Goal: Information Seeking & Learning: Learn about a topic

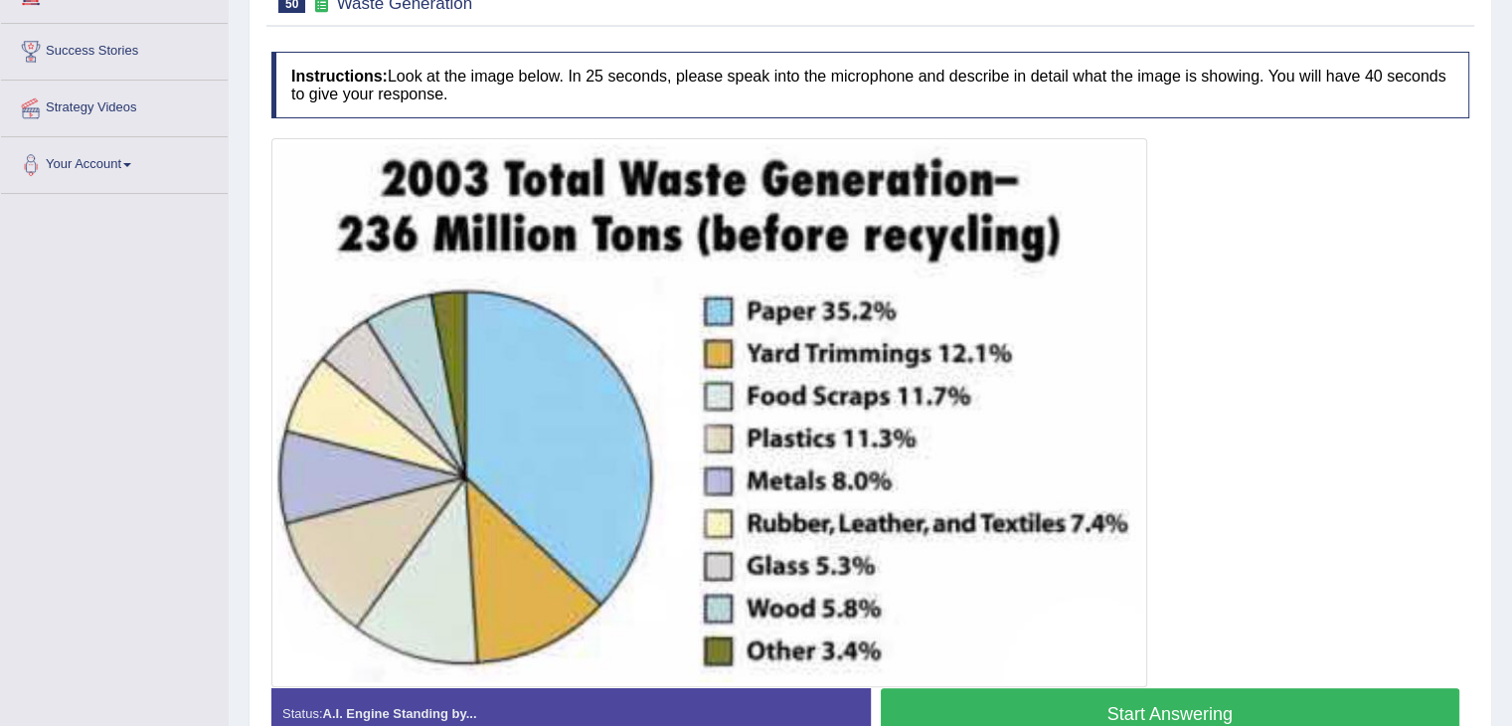
scroll to position [351, 0]
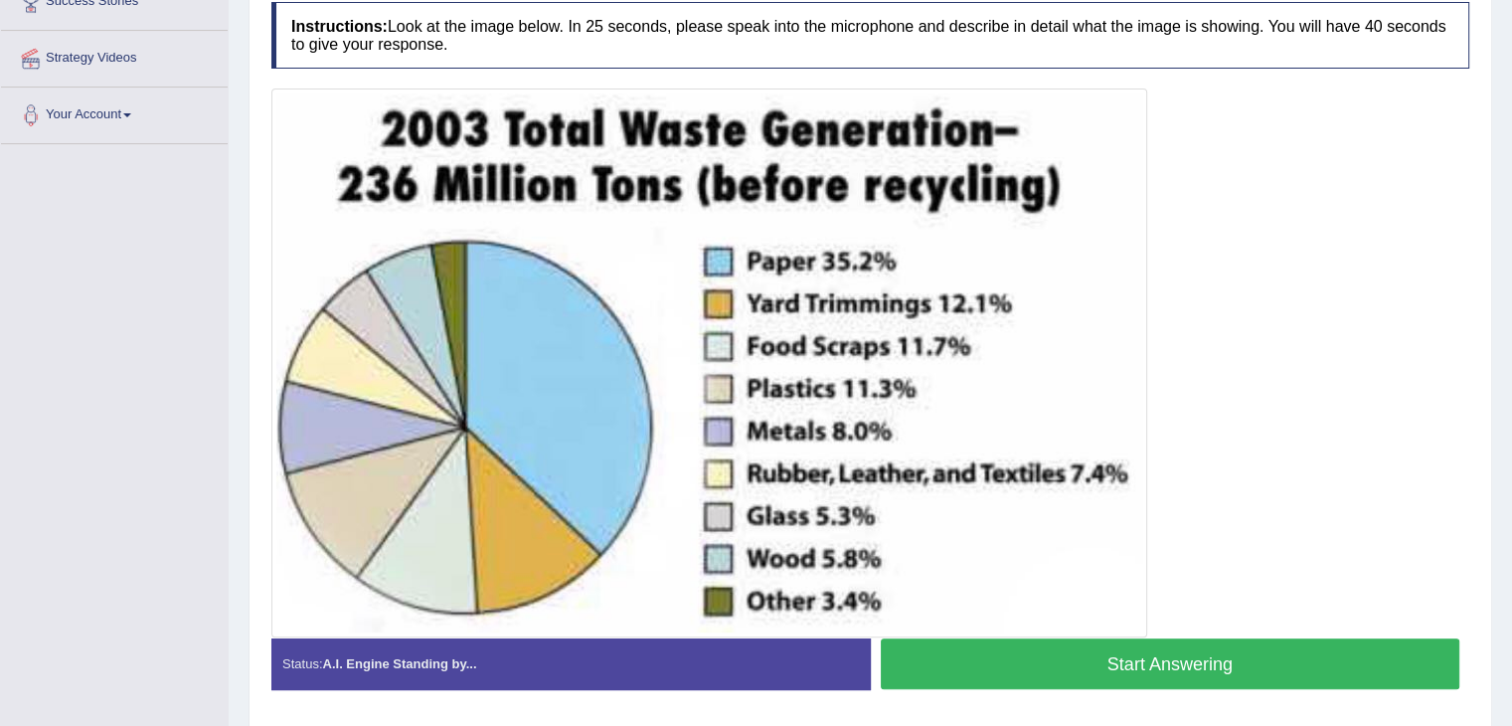
click at [844, 236] on img at bounding box center [709, 362] width 866 height 539
click at [1113, 669] on button "Start Answering" at bounding box center [1170, 663] width 579 height 51
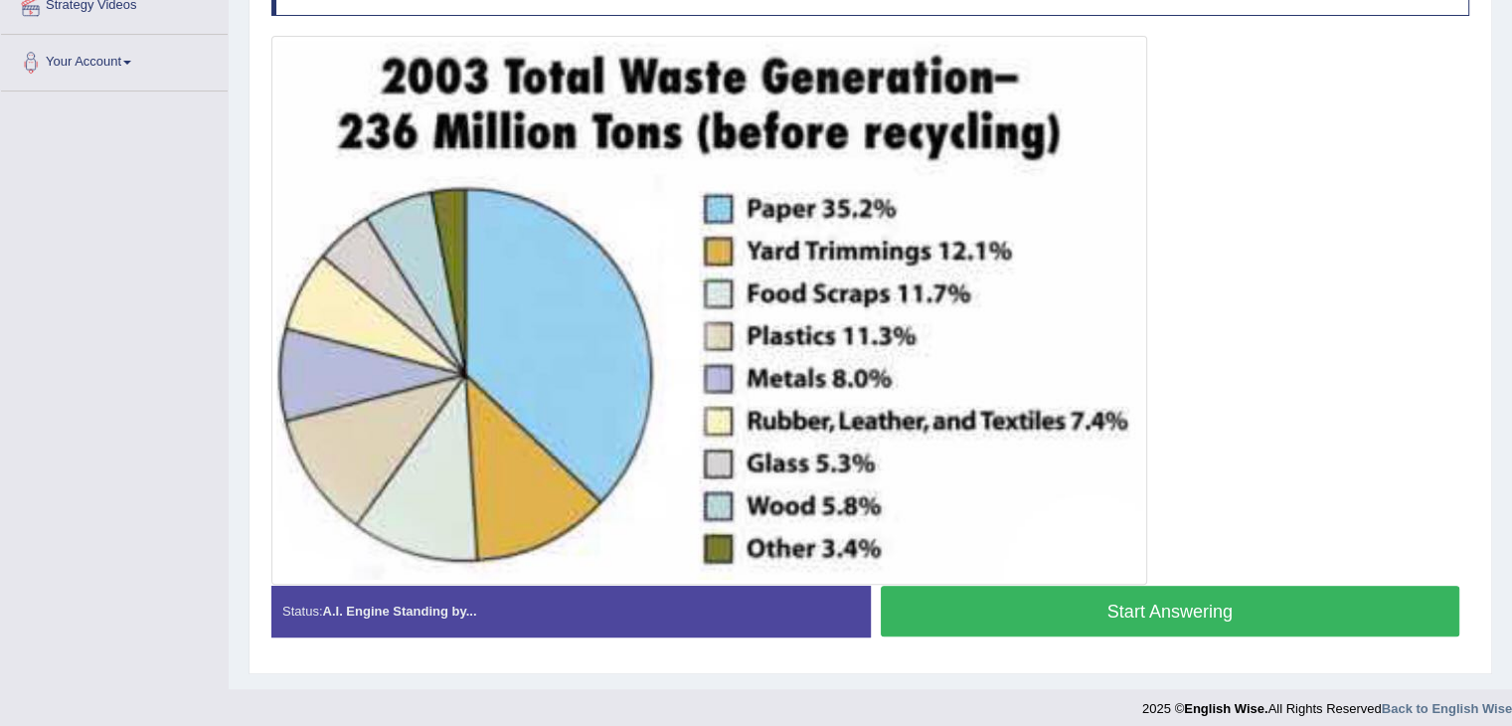
click at [1280, 422] on div at bounding box center [870, 310] width 1198 height 549
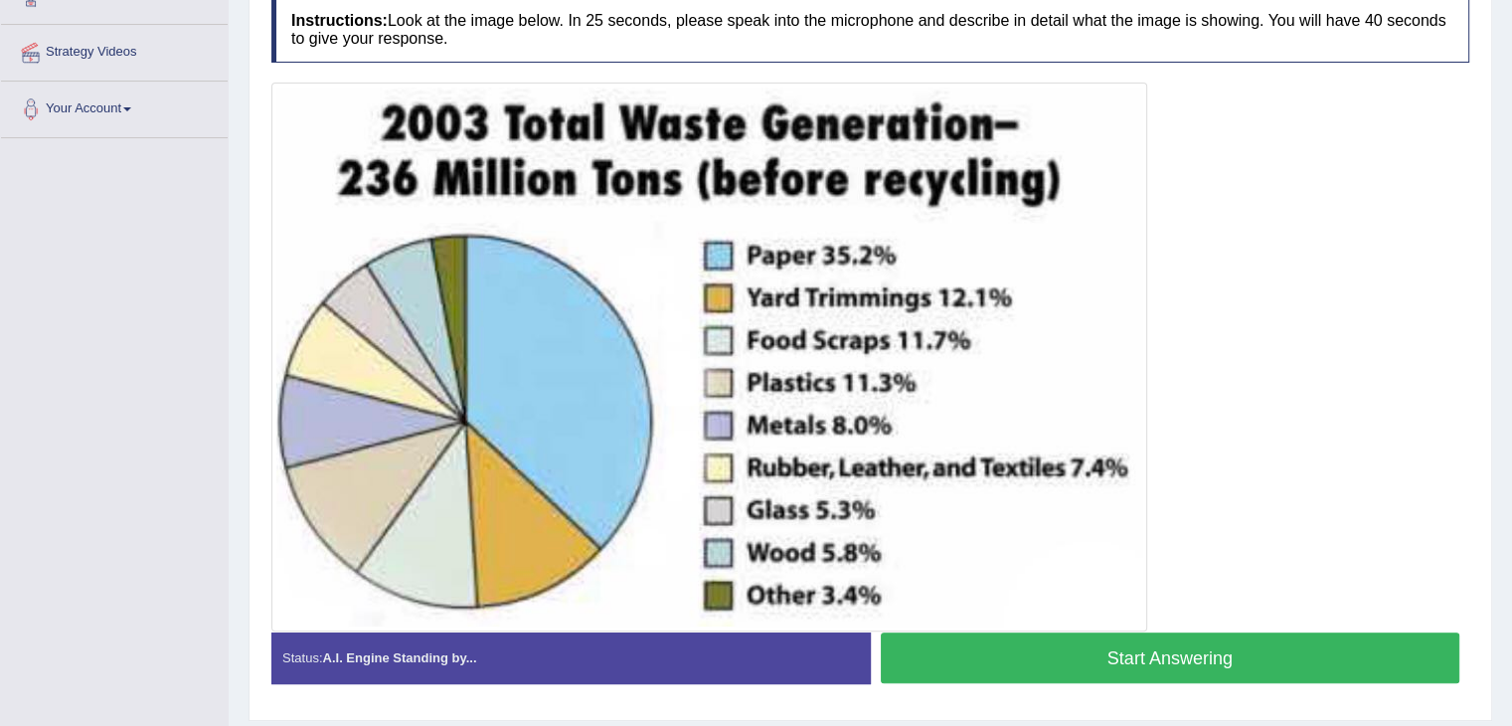
scroll to position [365, 0]
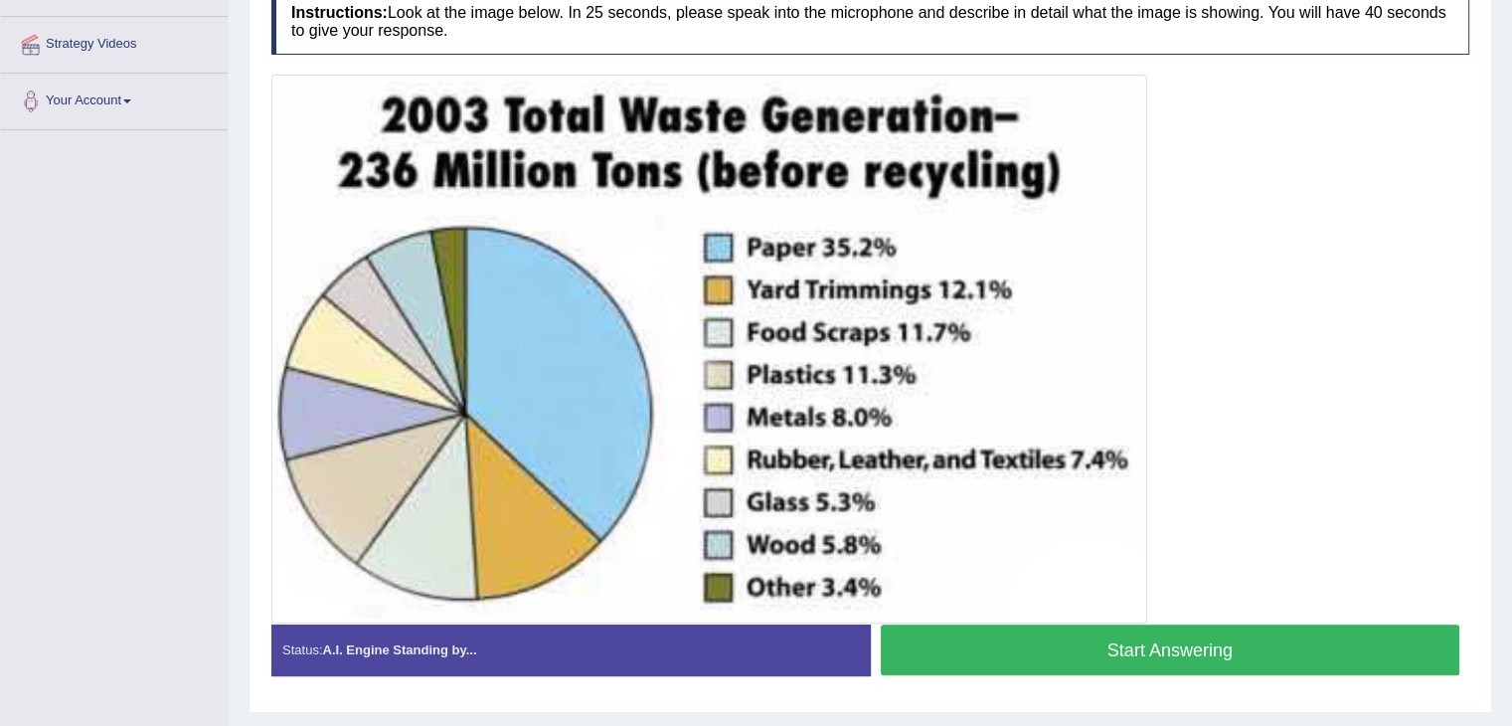
click at [1109, 642] on button "Start Answering" at bounding box center [1170, 649] width 579 height 51
click at [1138, 624] on button "Start Answering" at bounding box center [1170, 649] width 579 height 51
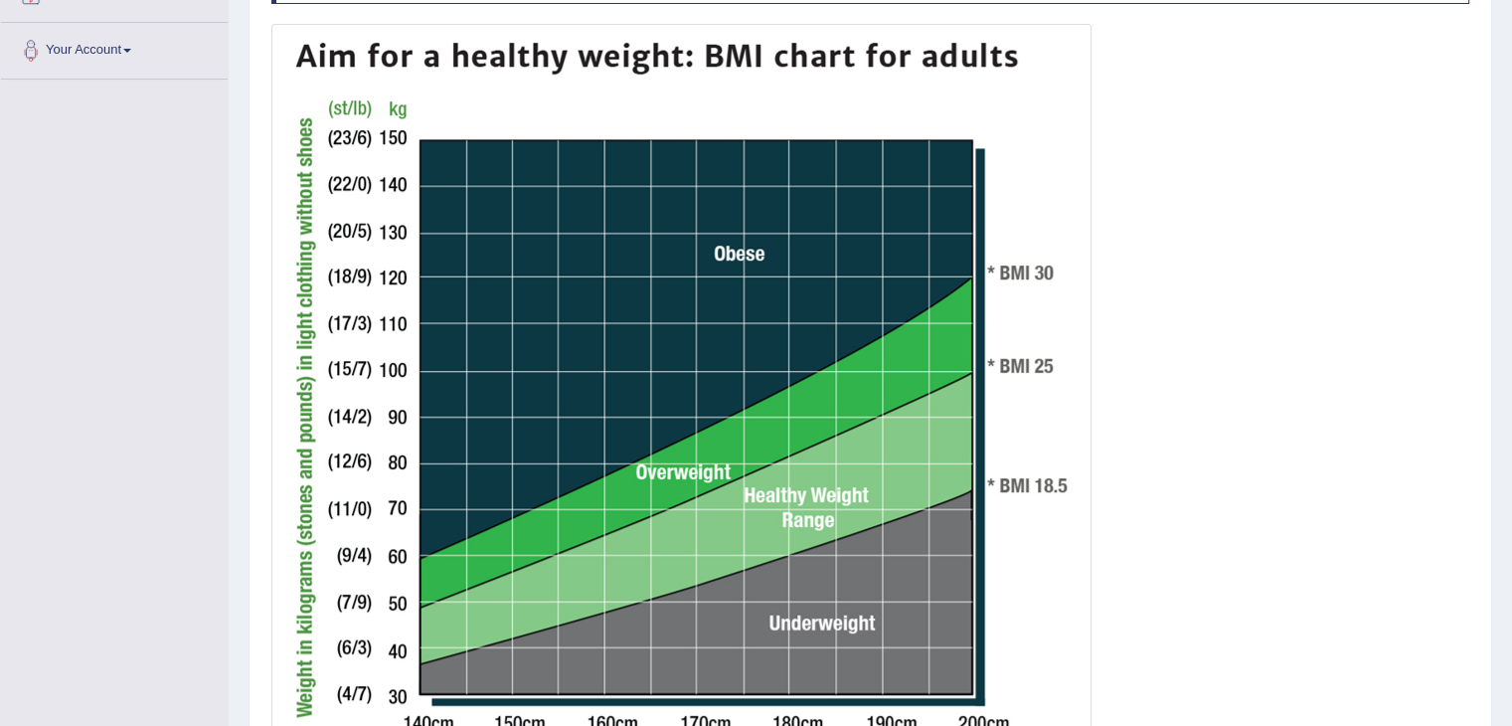
scroll to position [417, 0]
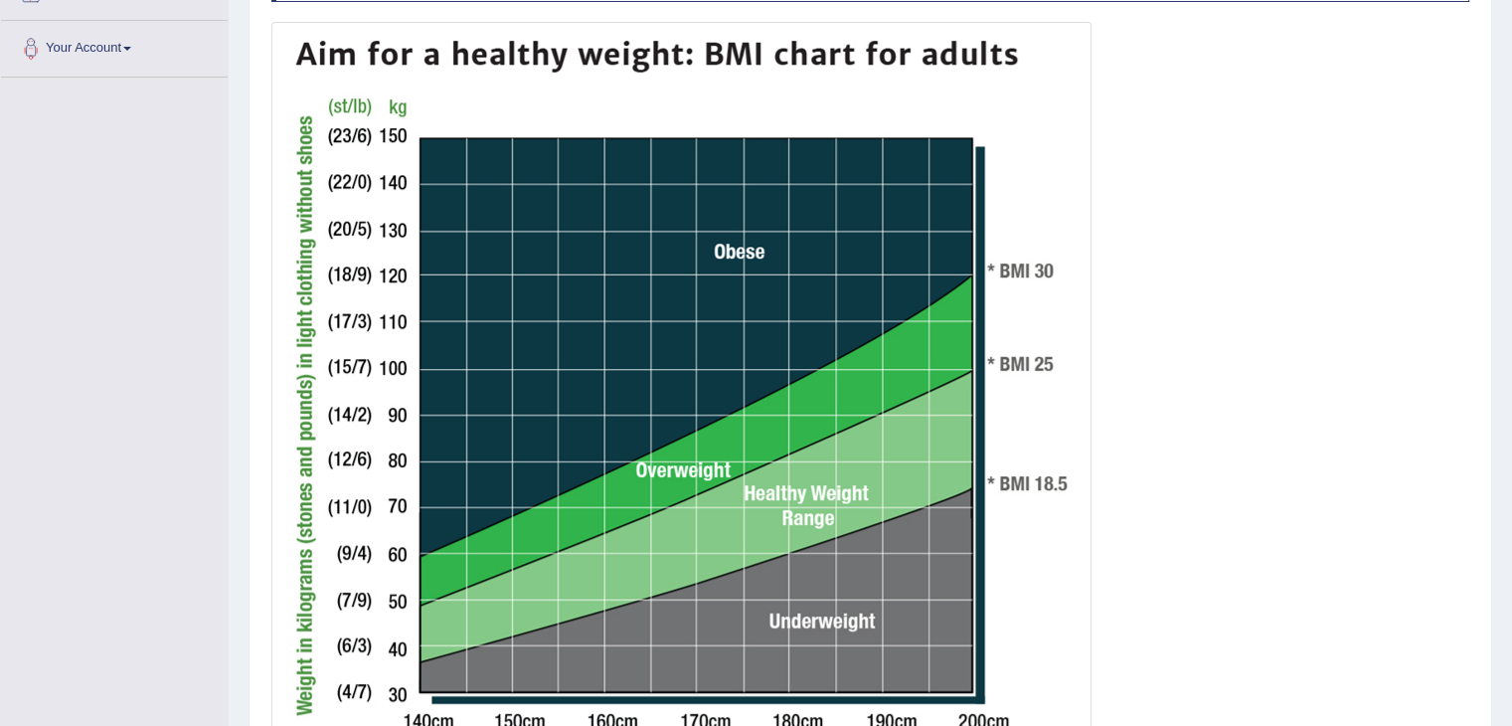
click at [815, 490] on img at bounding box center [681, 442] width 810 height 831
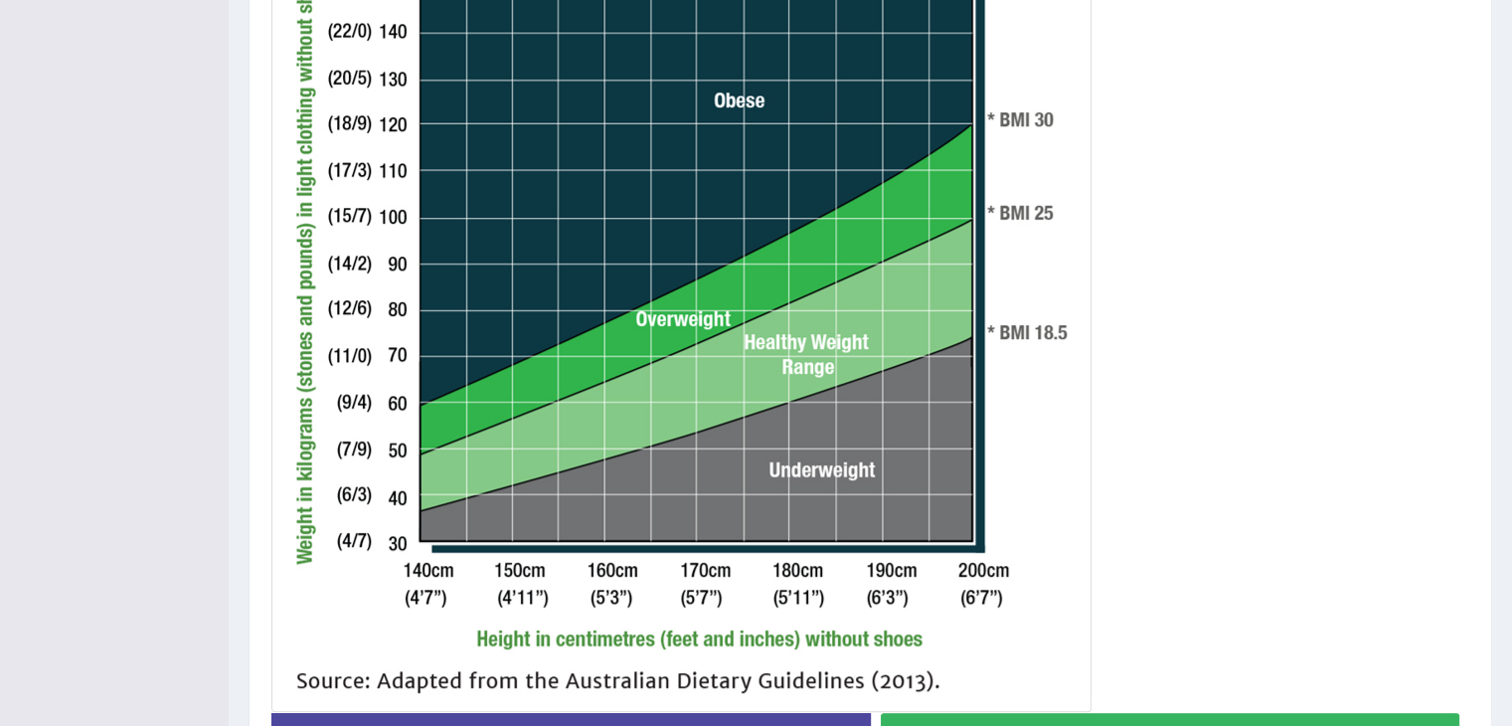
scroll to position [624, 0]
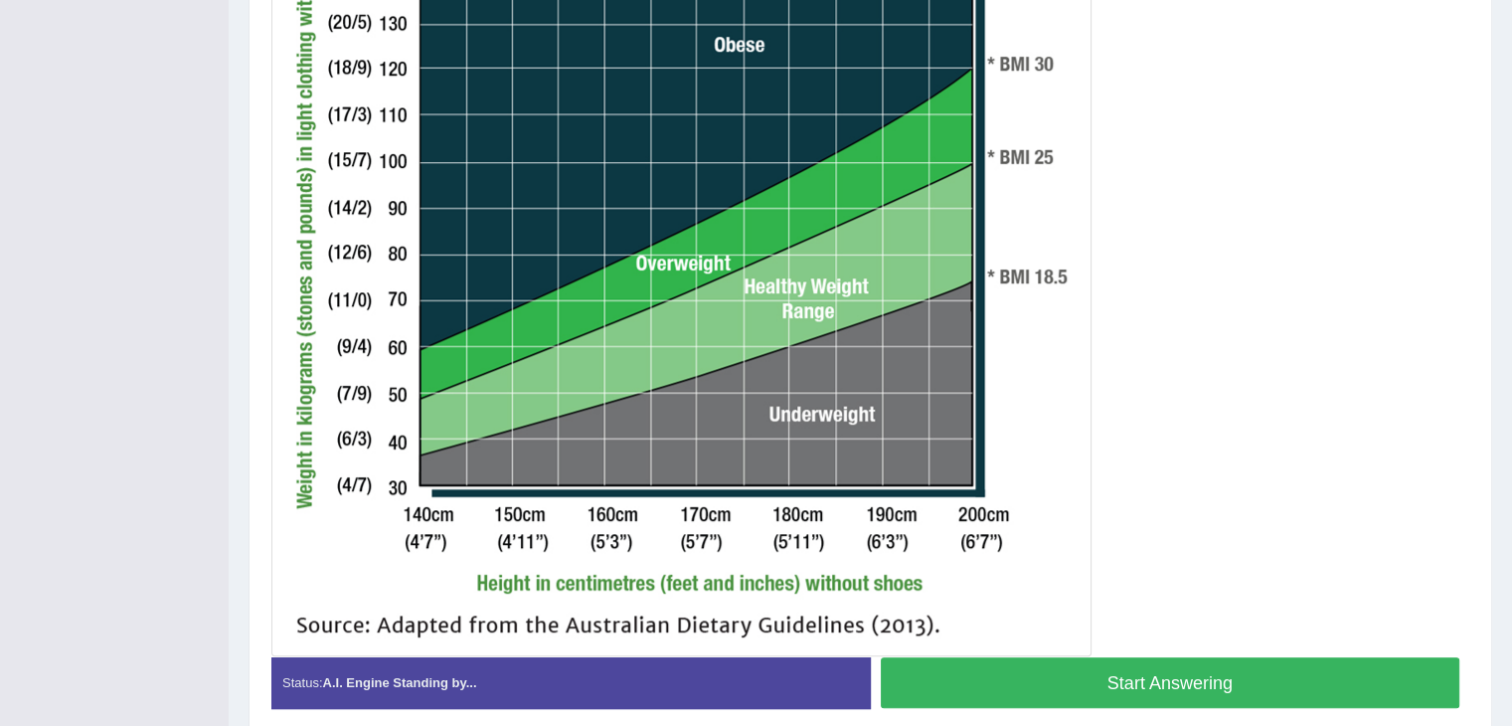
click at [1216, 679] on button "Start Answering" at bounding box center [1170, 682] width 579 height 51
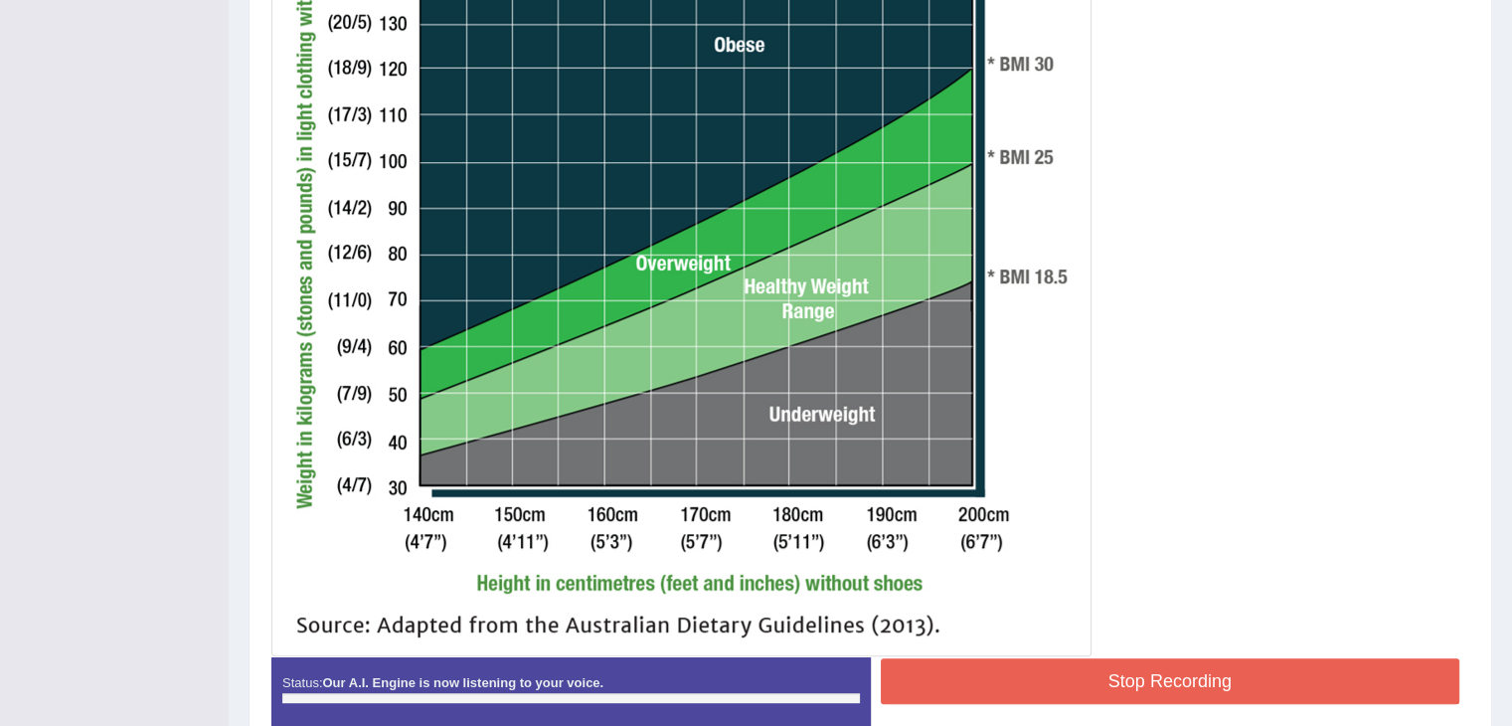
scroll to position [382, 0]
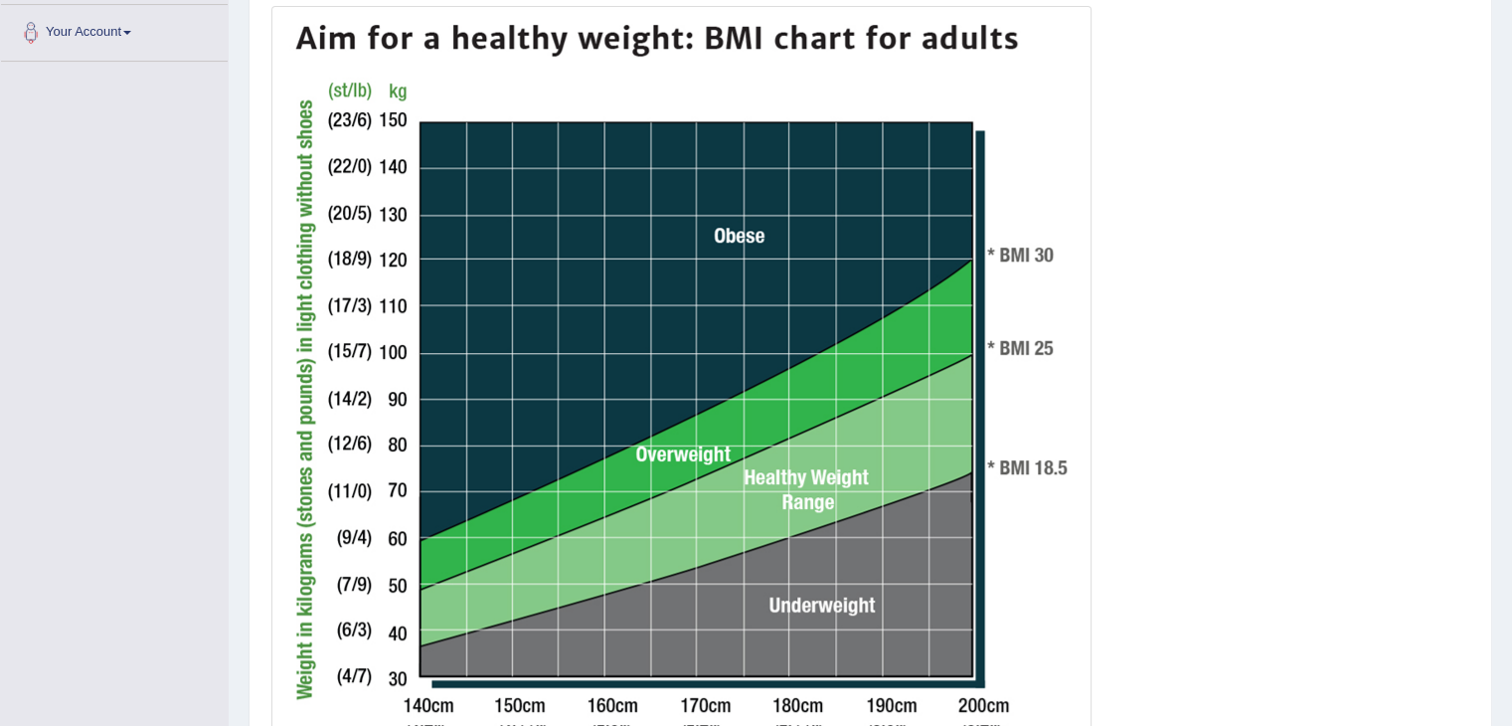
scroll to position [707, 0]
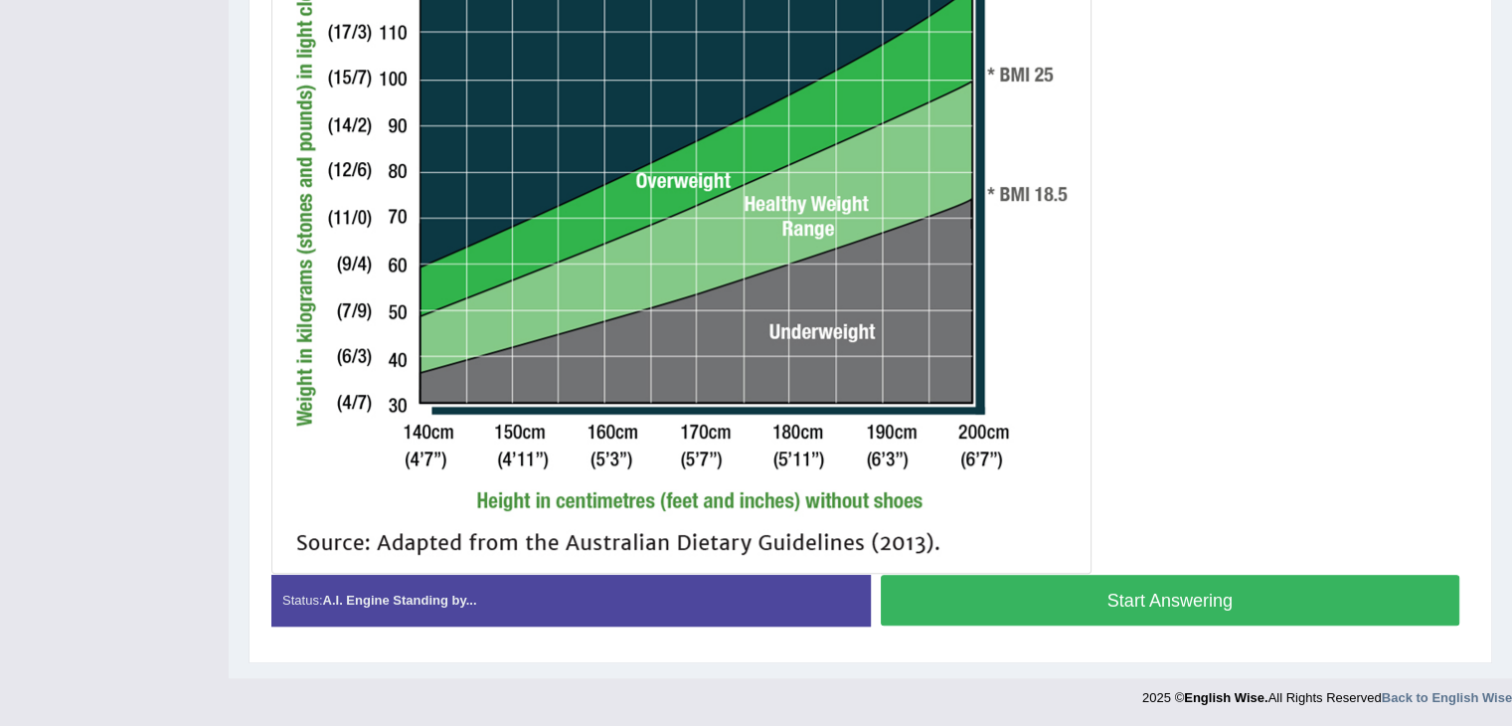
click at [1148, 581] on button "Start Answering" at bounding box center [1170, 599] width 579 height 51
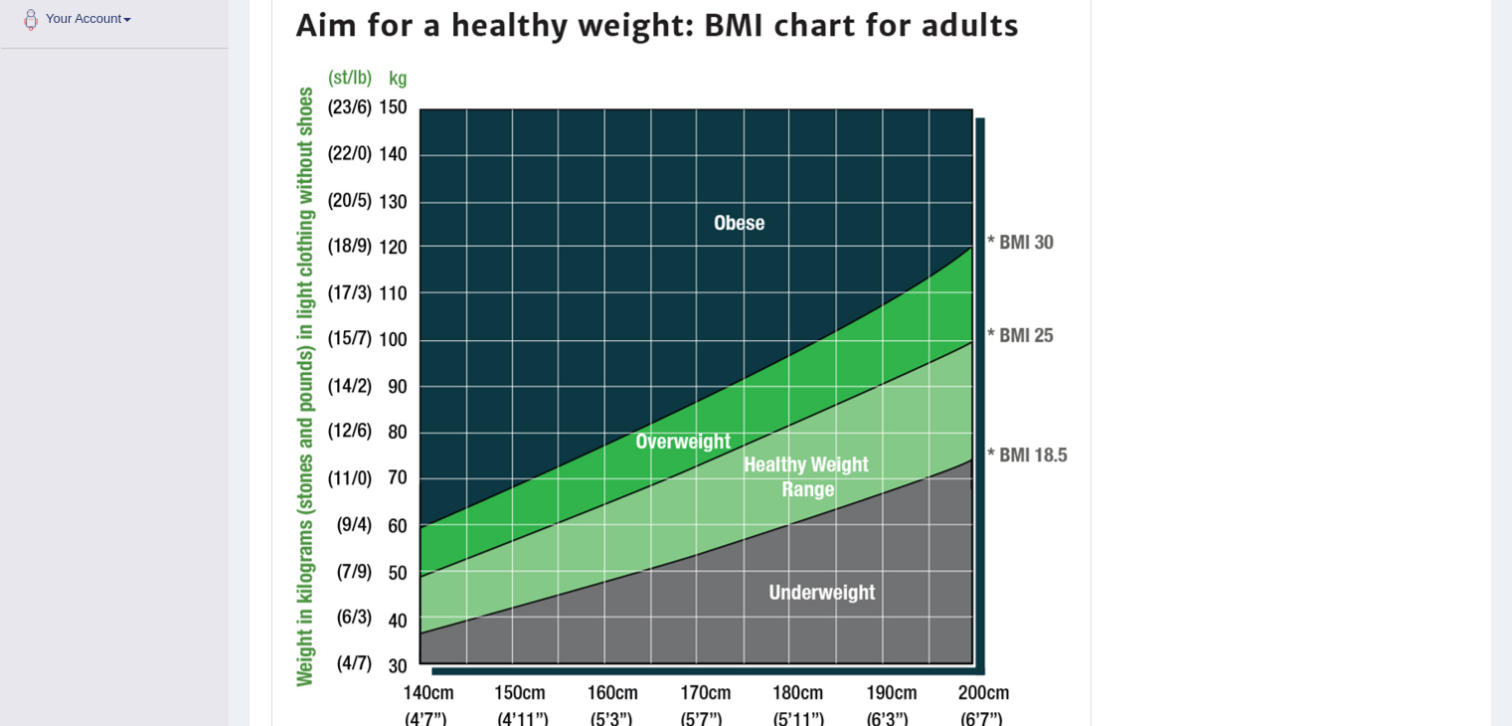
scroll to position [449, 0]
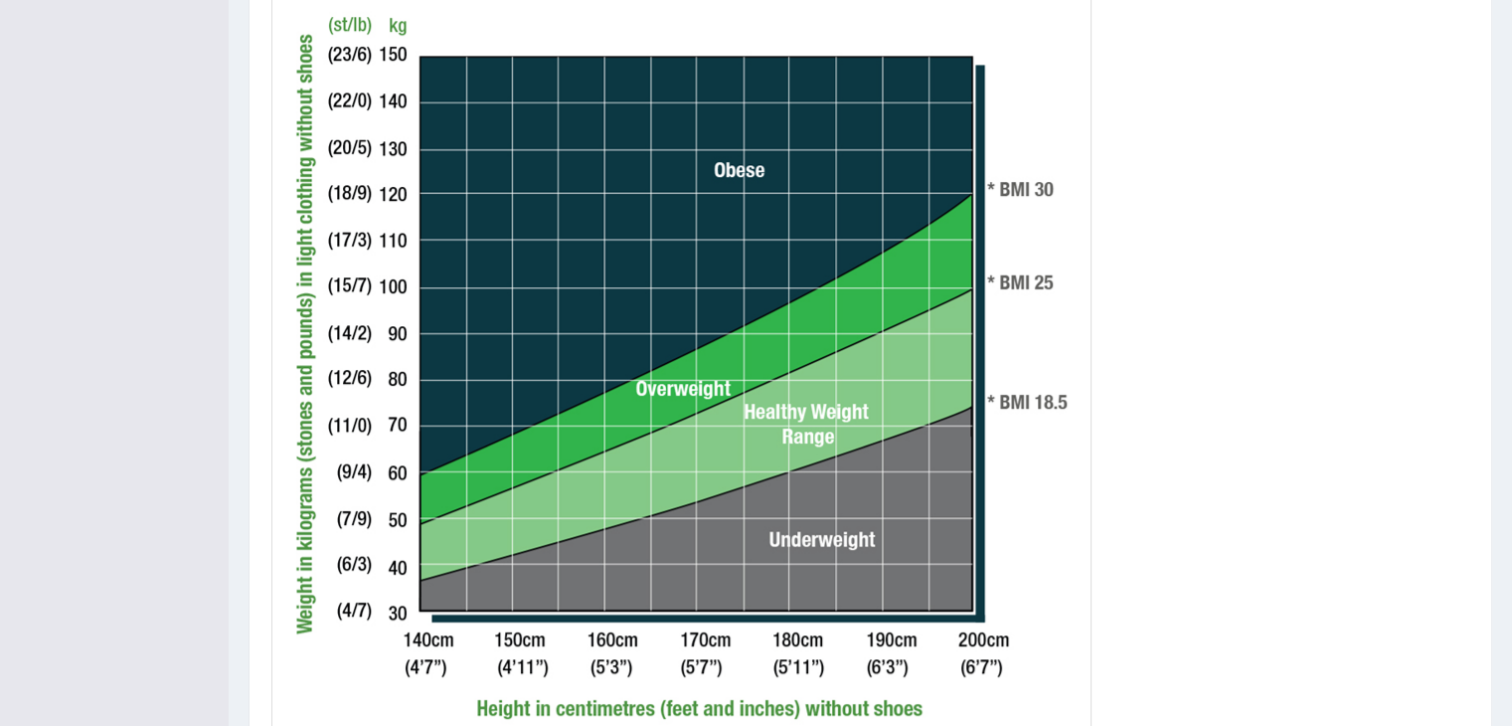
scroll to position [636, 0]
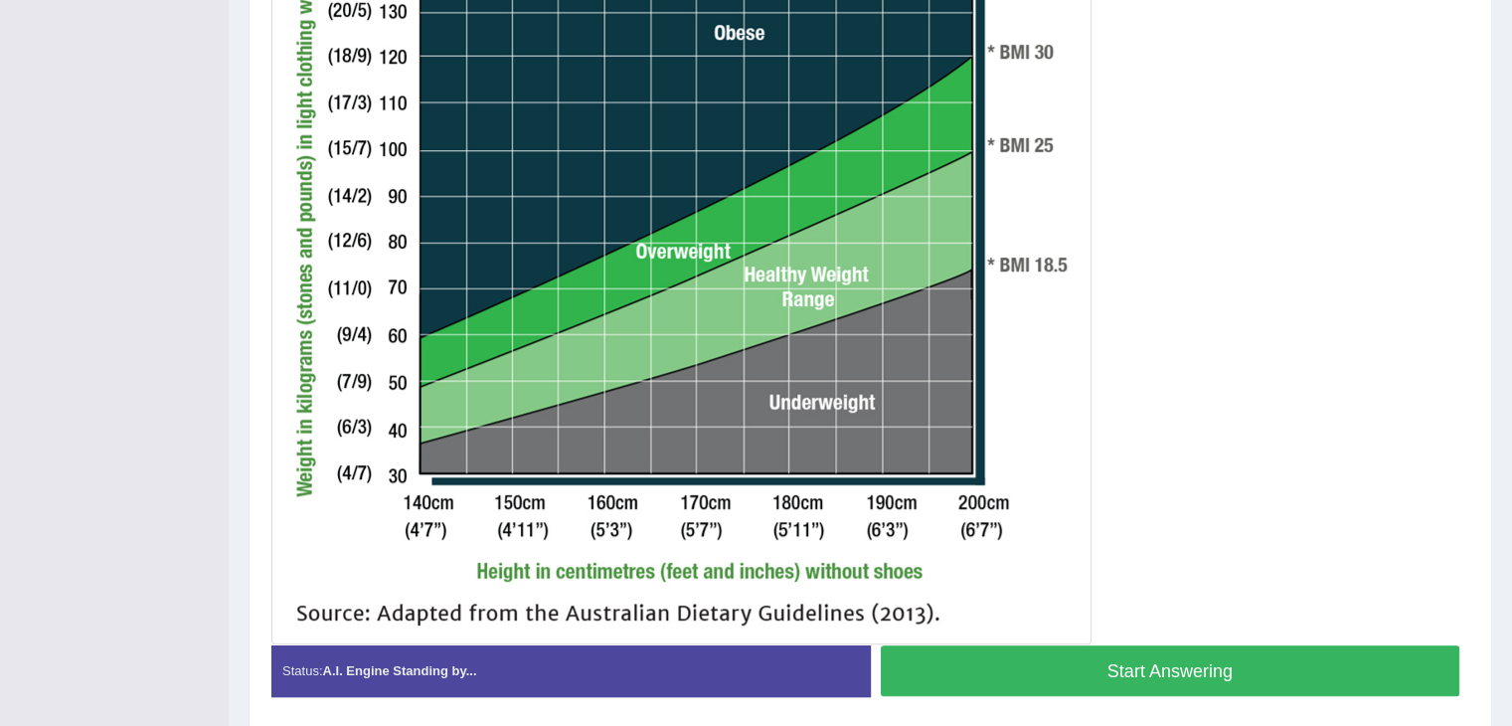
click at [1089, 669] on button "Start Answering" at bounding box center [1170, 670] width 579 height 51
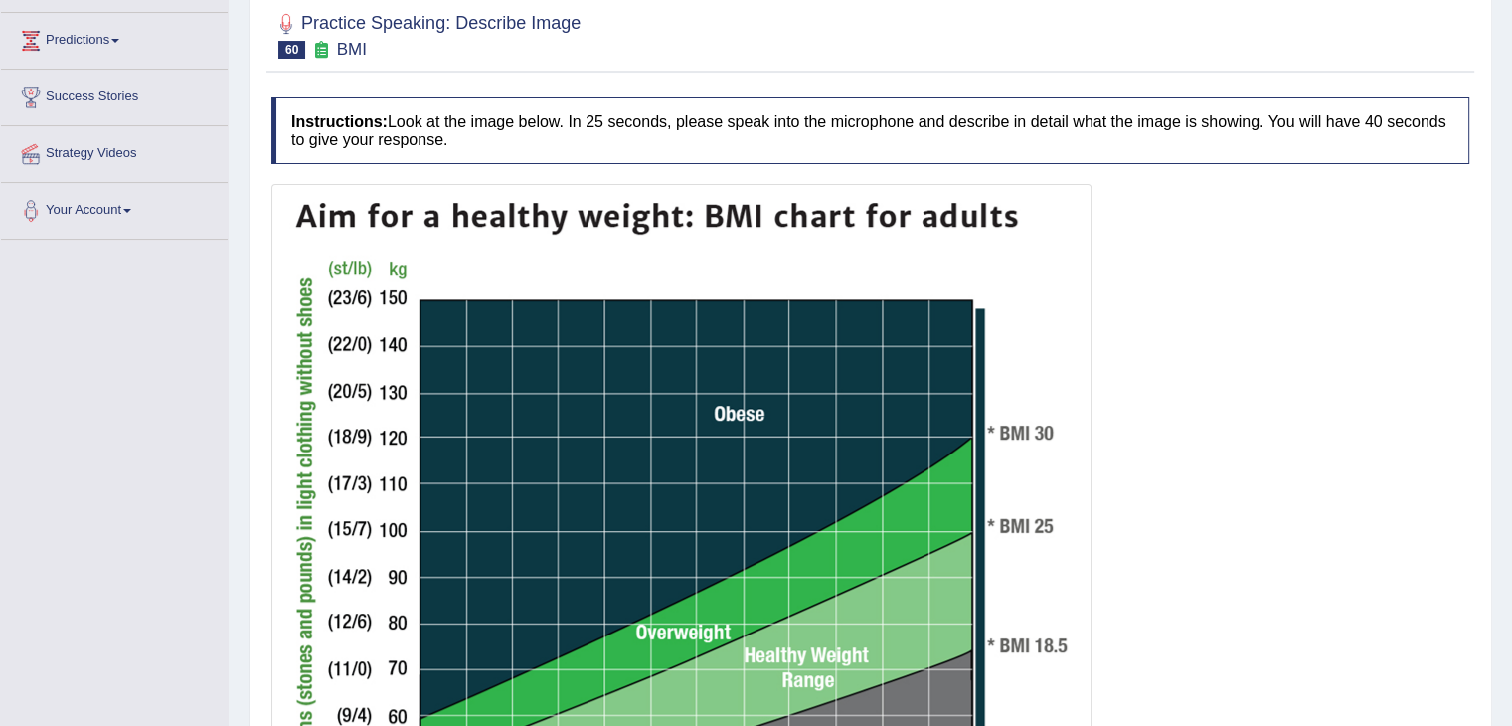
scroll to position [252, 0]
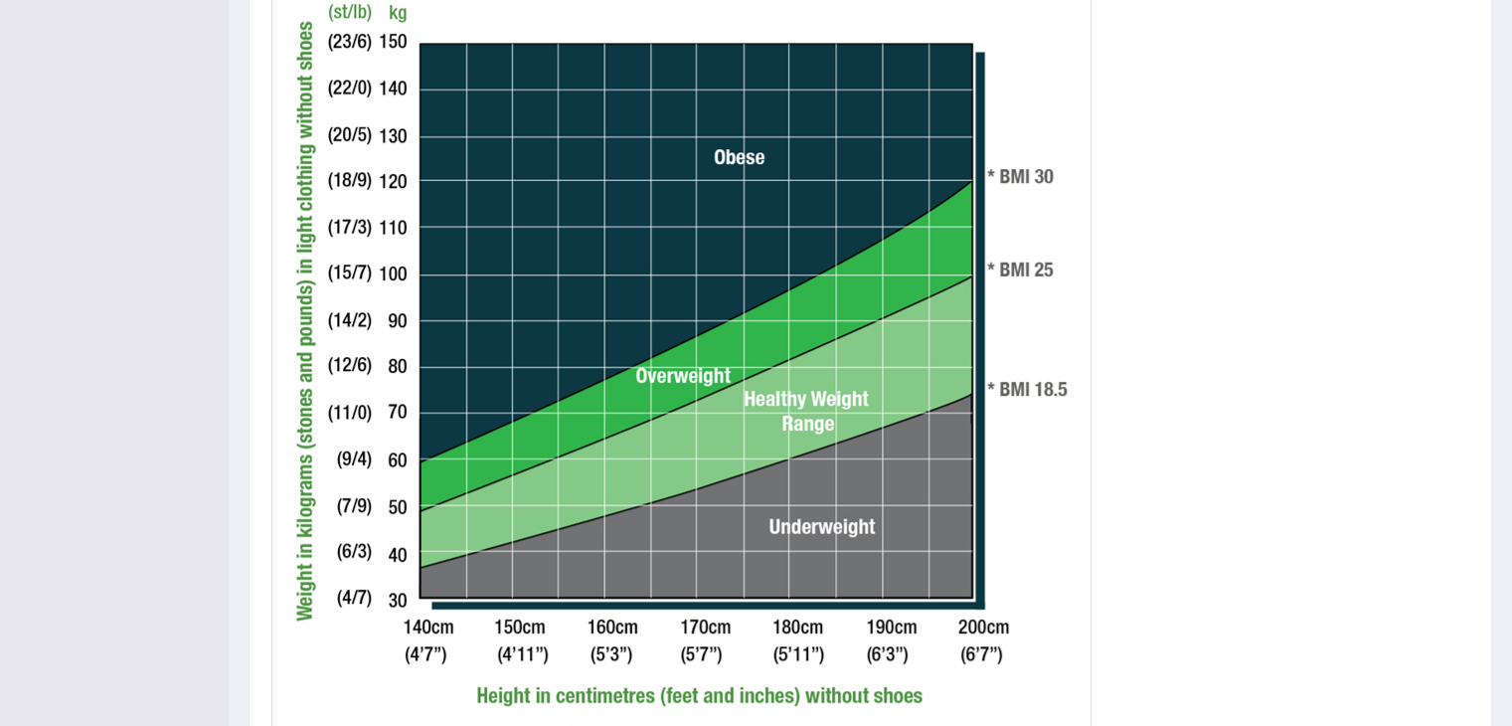
scroll to position [657, 0]
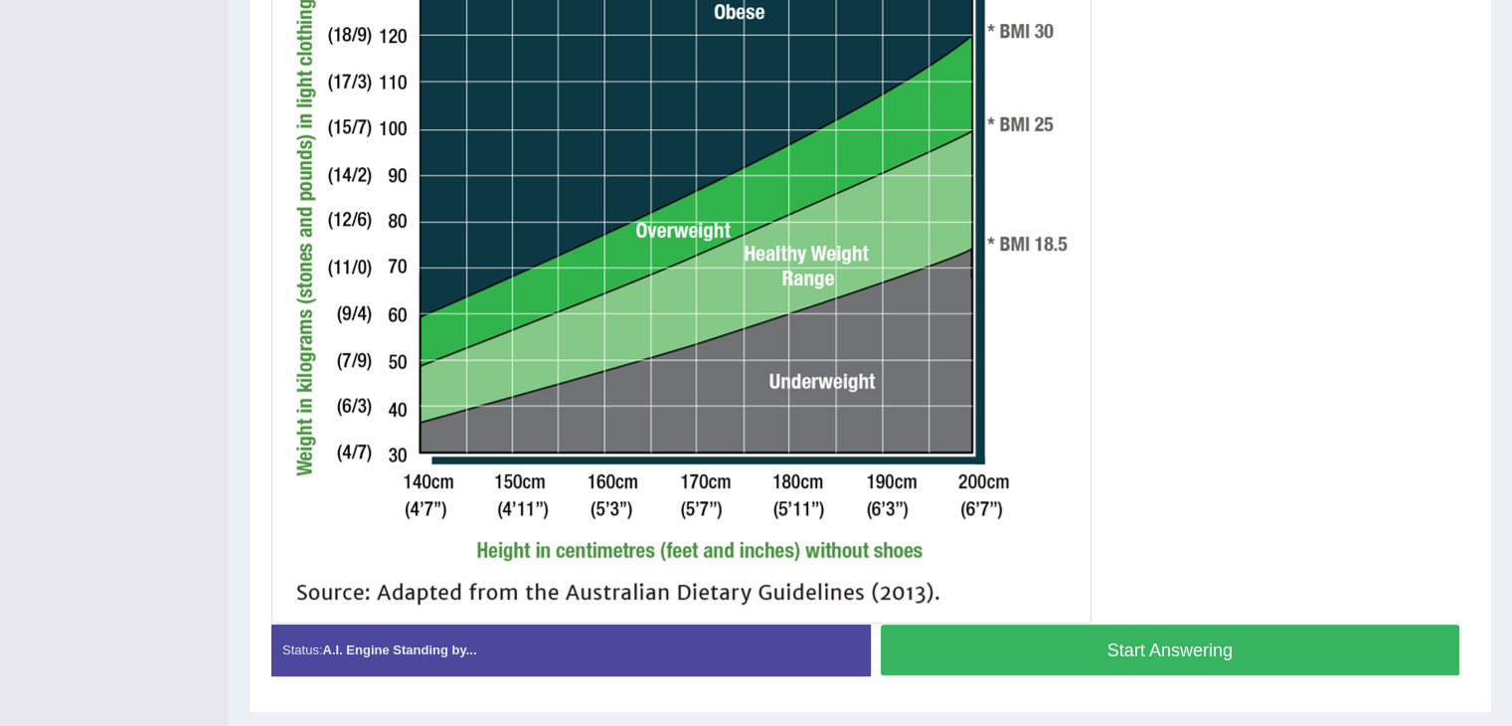
click at [1179, 641] on button "Start Answering" at bounding box center [1170, 649] width 579 height 51
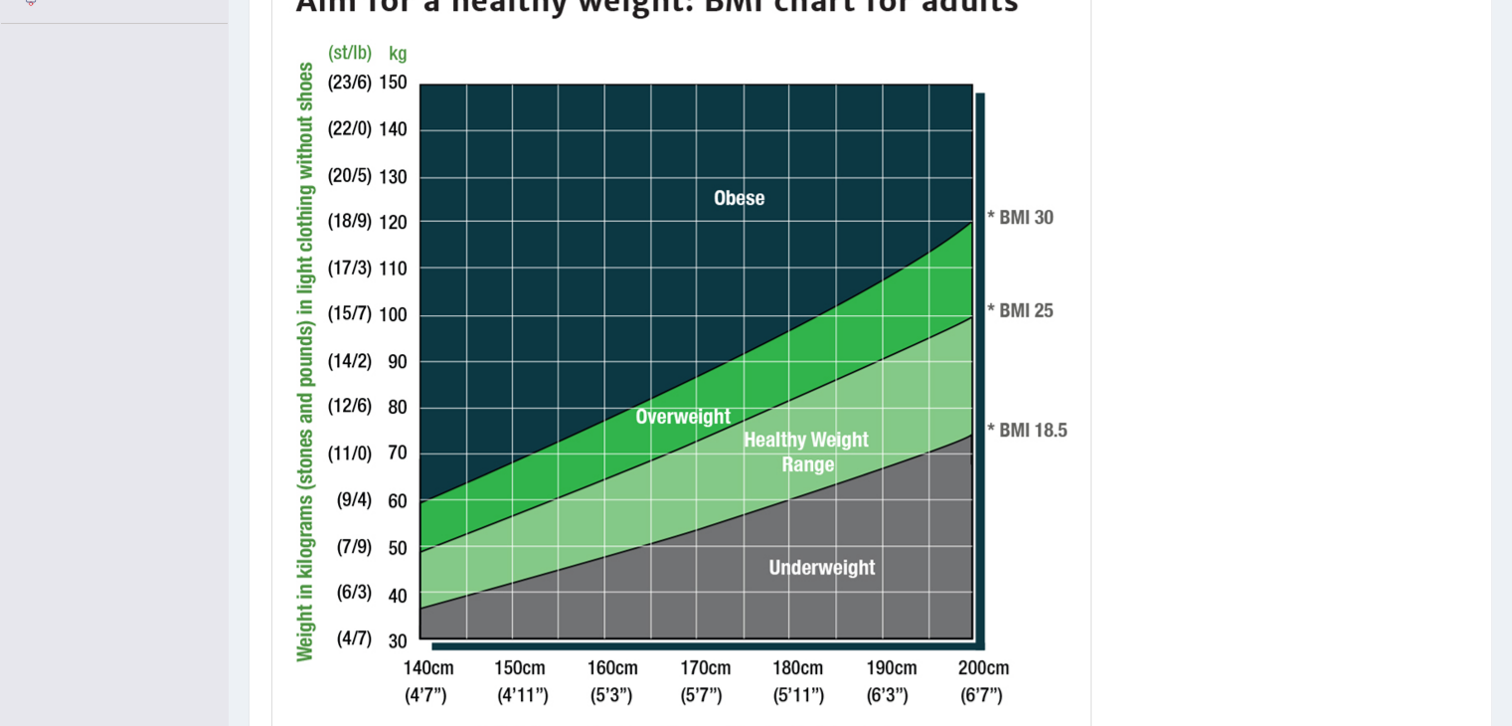
scroll to position [477, 0]
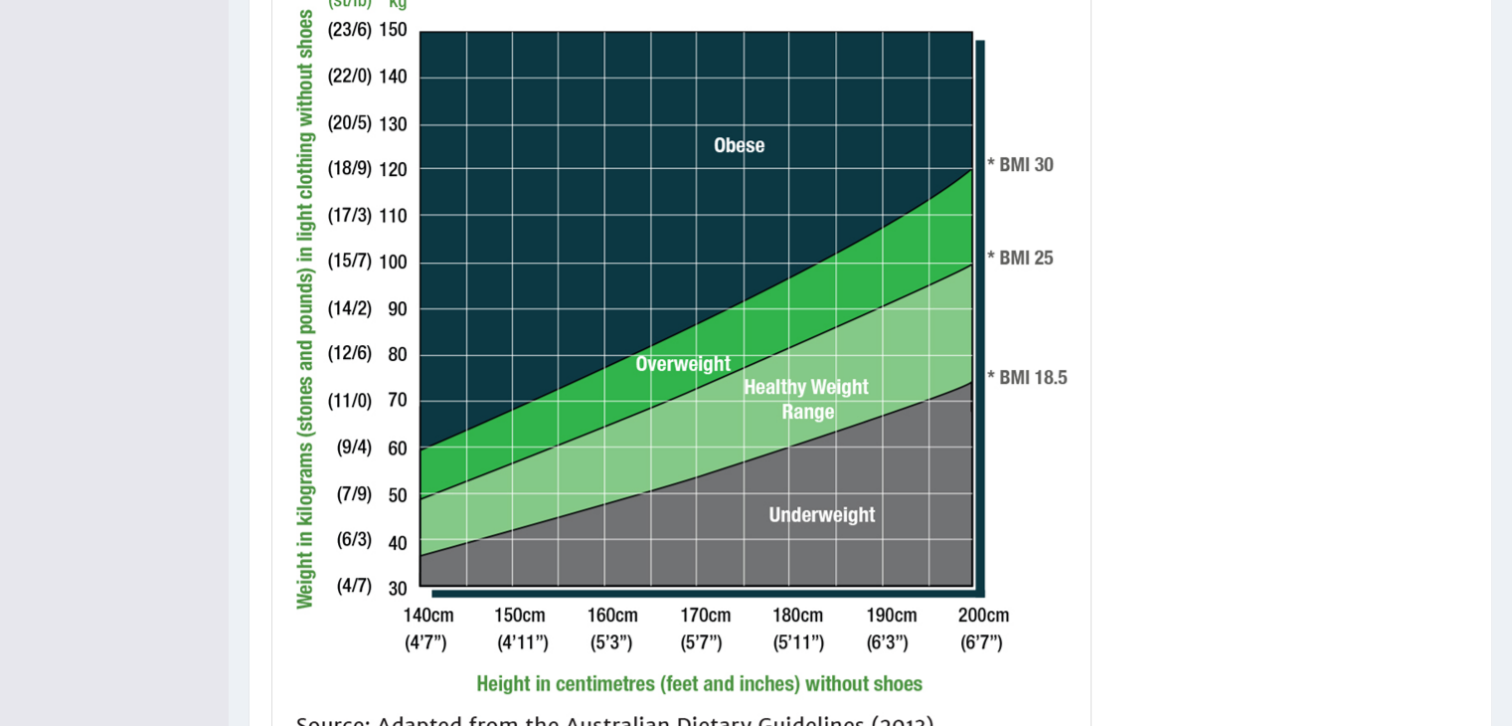
scroll to position [663, 0]
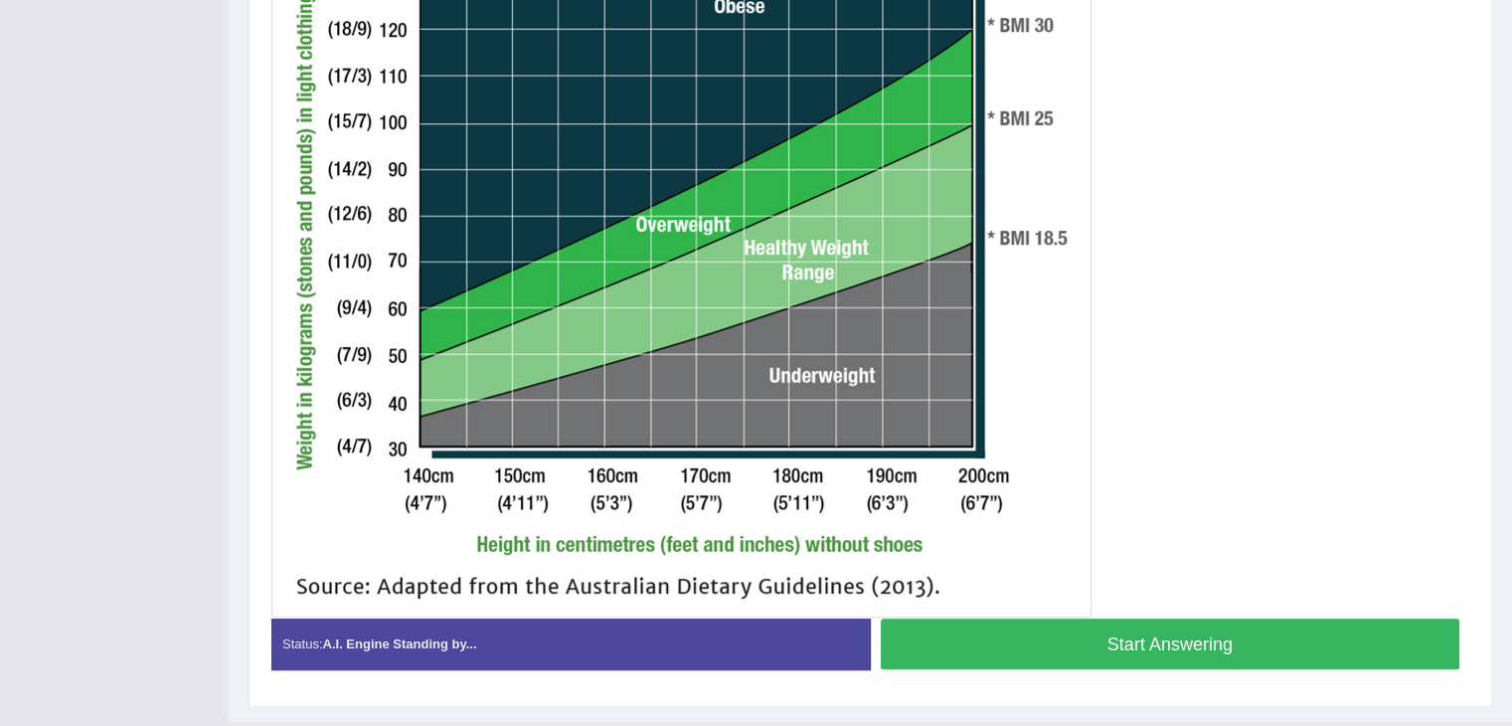
click at [1137, 645] on button "Start Answering" at bounding box center [1170, 643] width 579 height 51
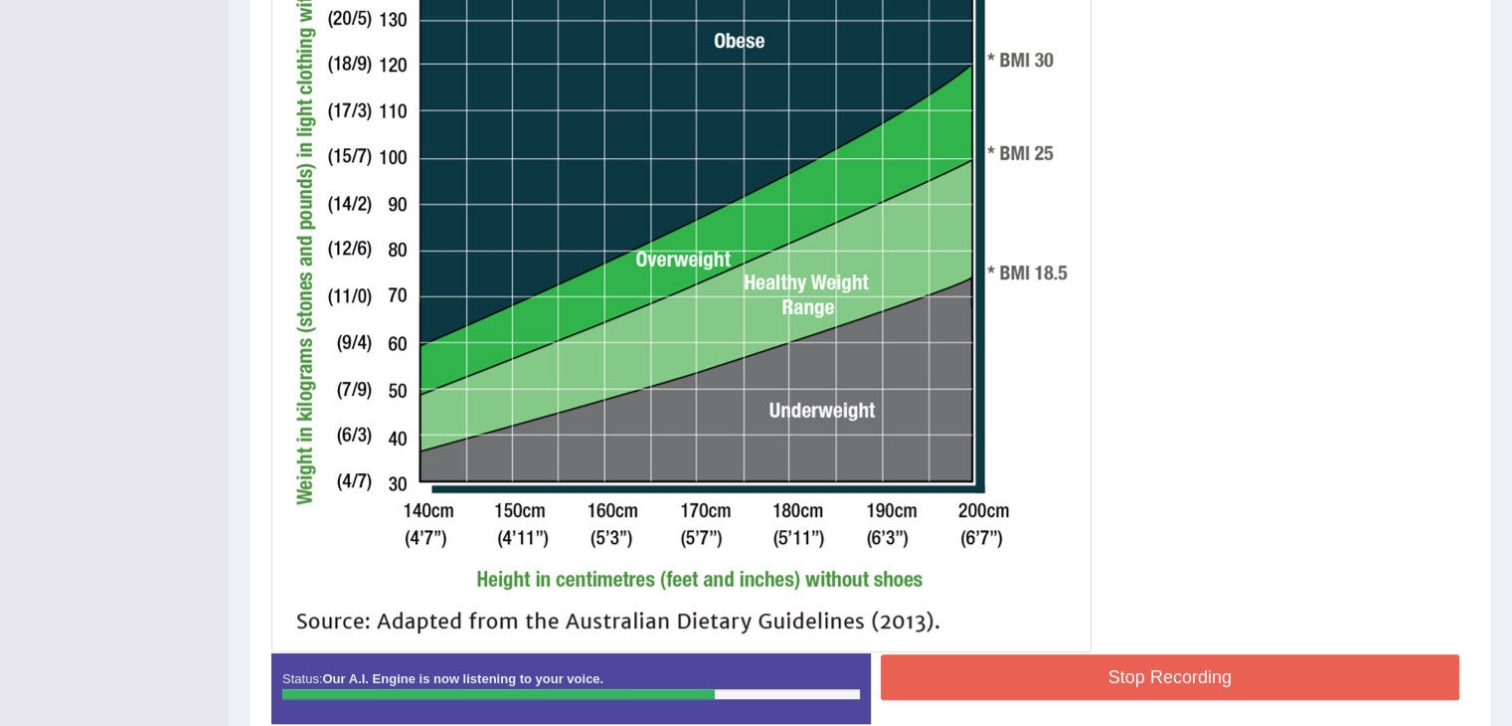
scroll to position [637, 0]
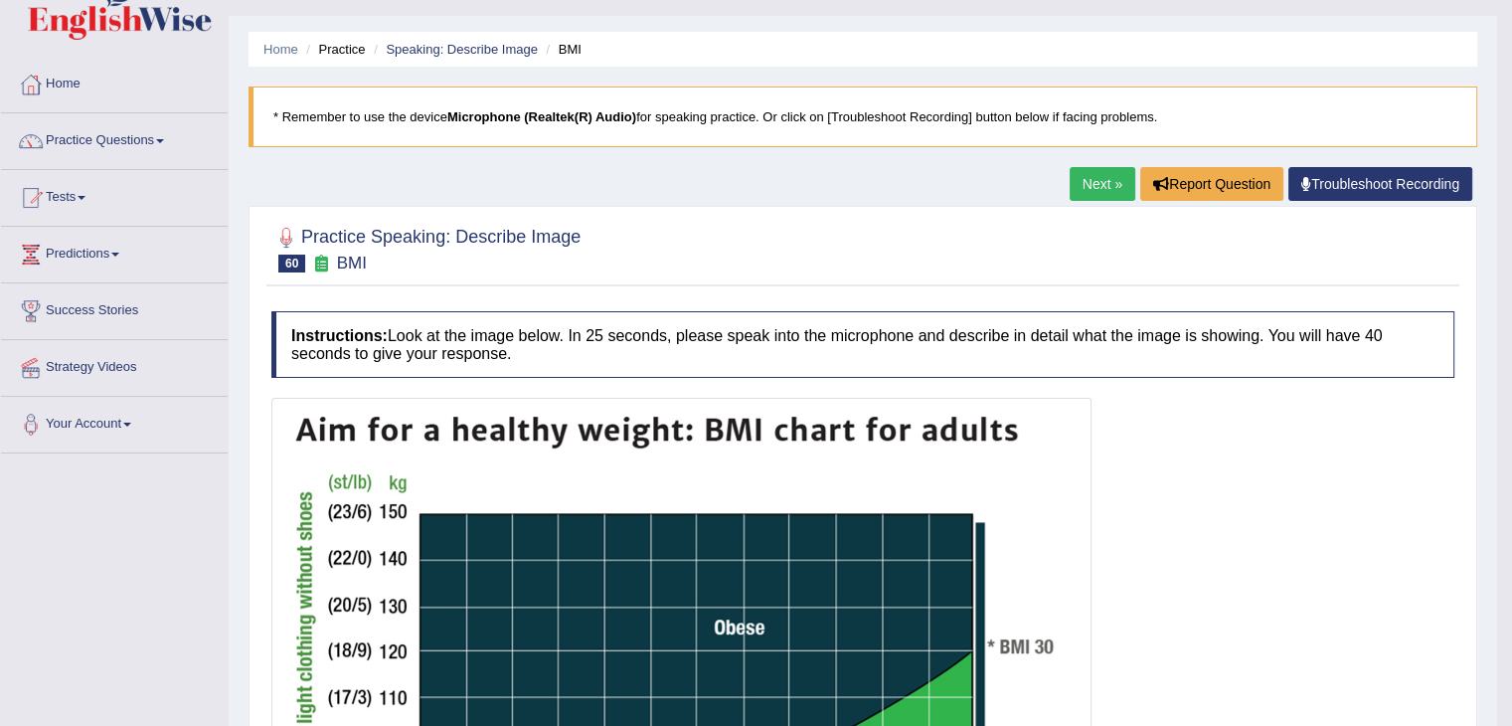
scroll to position [0, 0]
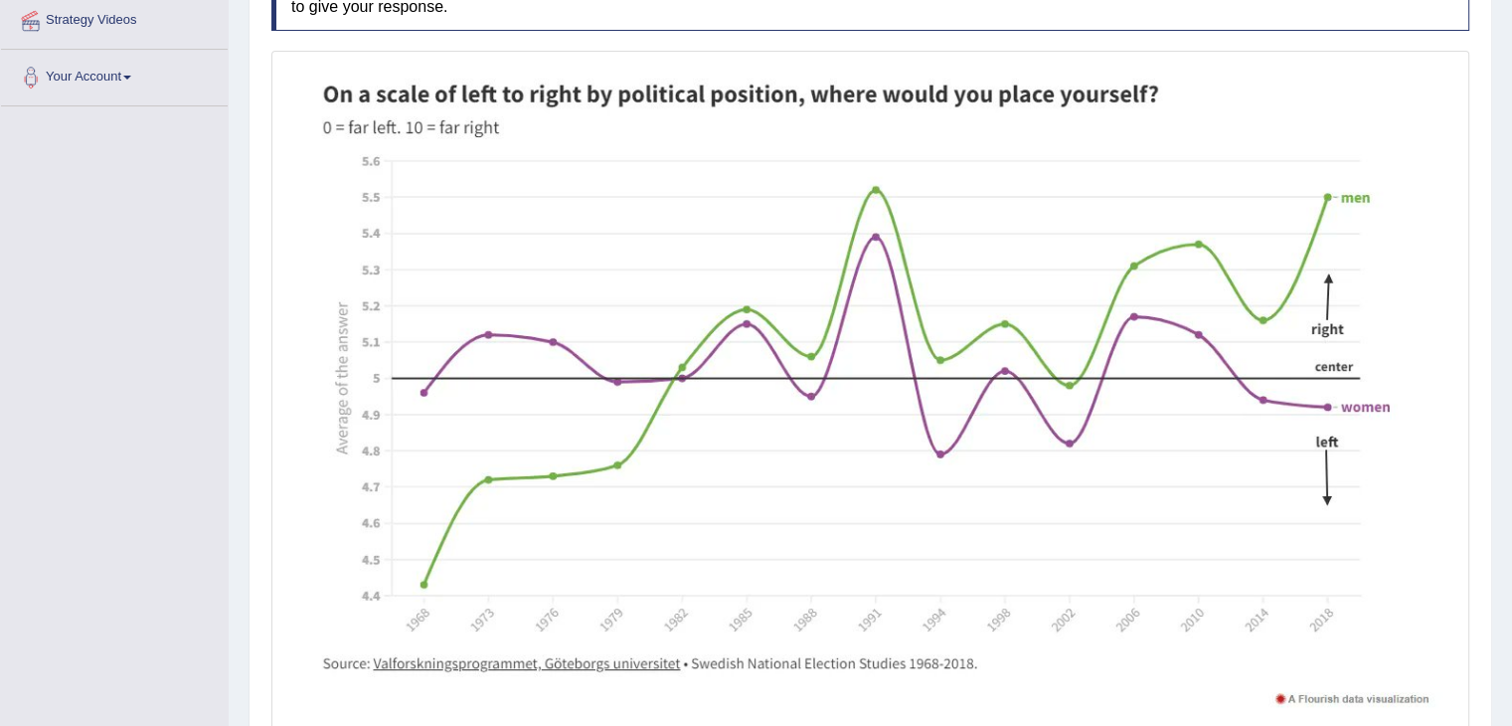
scroll to position [394, 0]
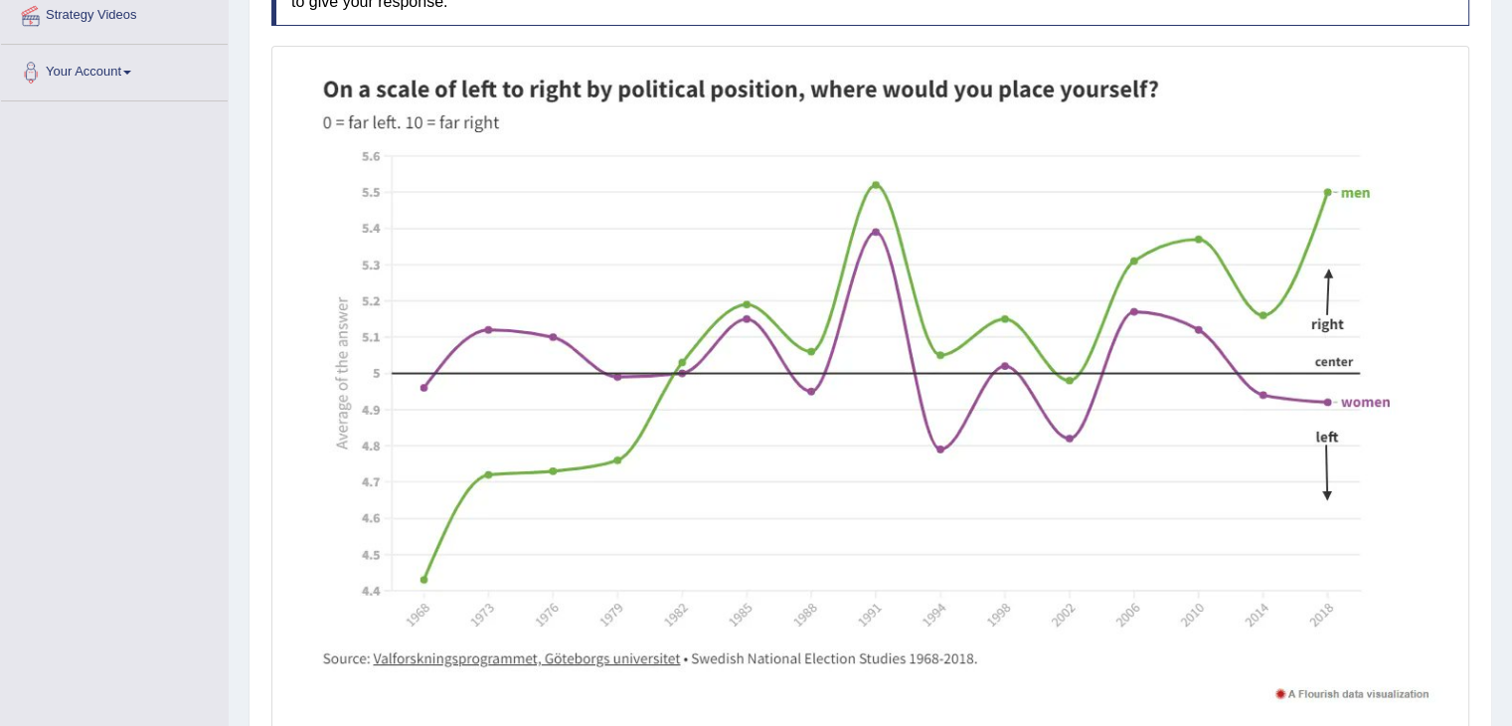
click at [1255, 228] on img at bounding box center [870, 388] width 1188 height 674
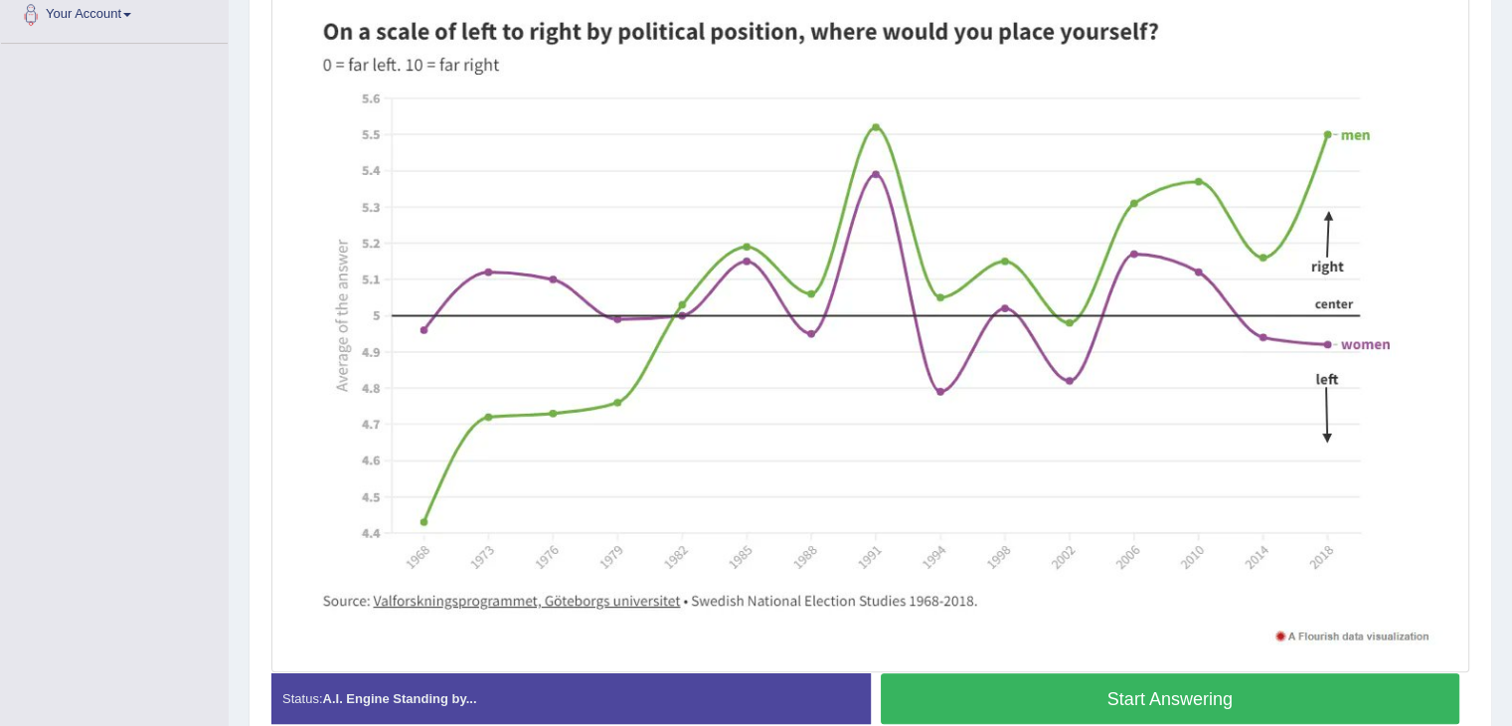
scroll to position [532, 0]
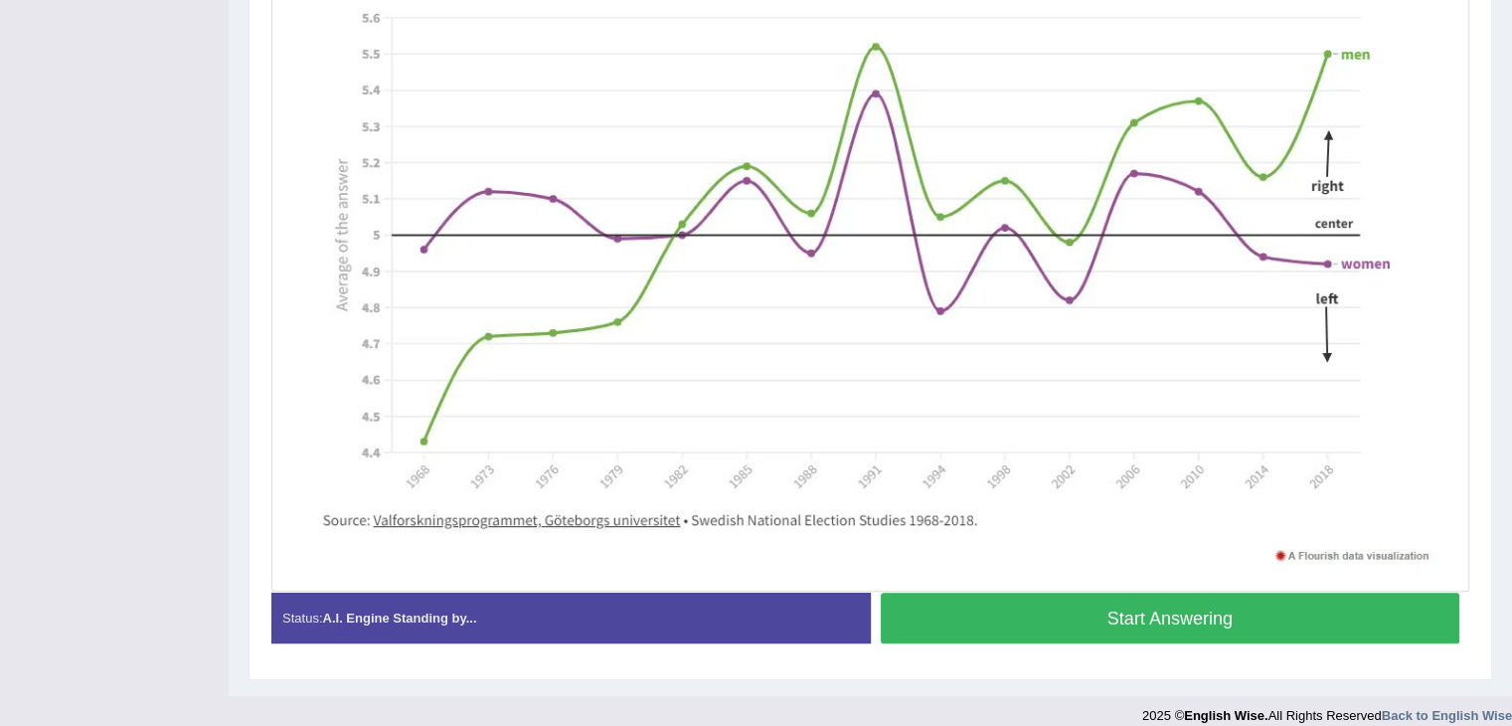
click at [1172, 629] on button "Start Answering" at bounding box center [1170, 617] width 579 height 51
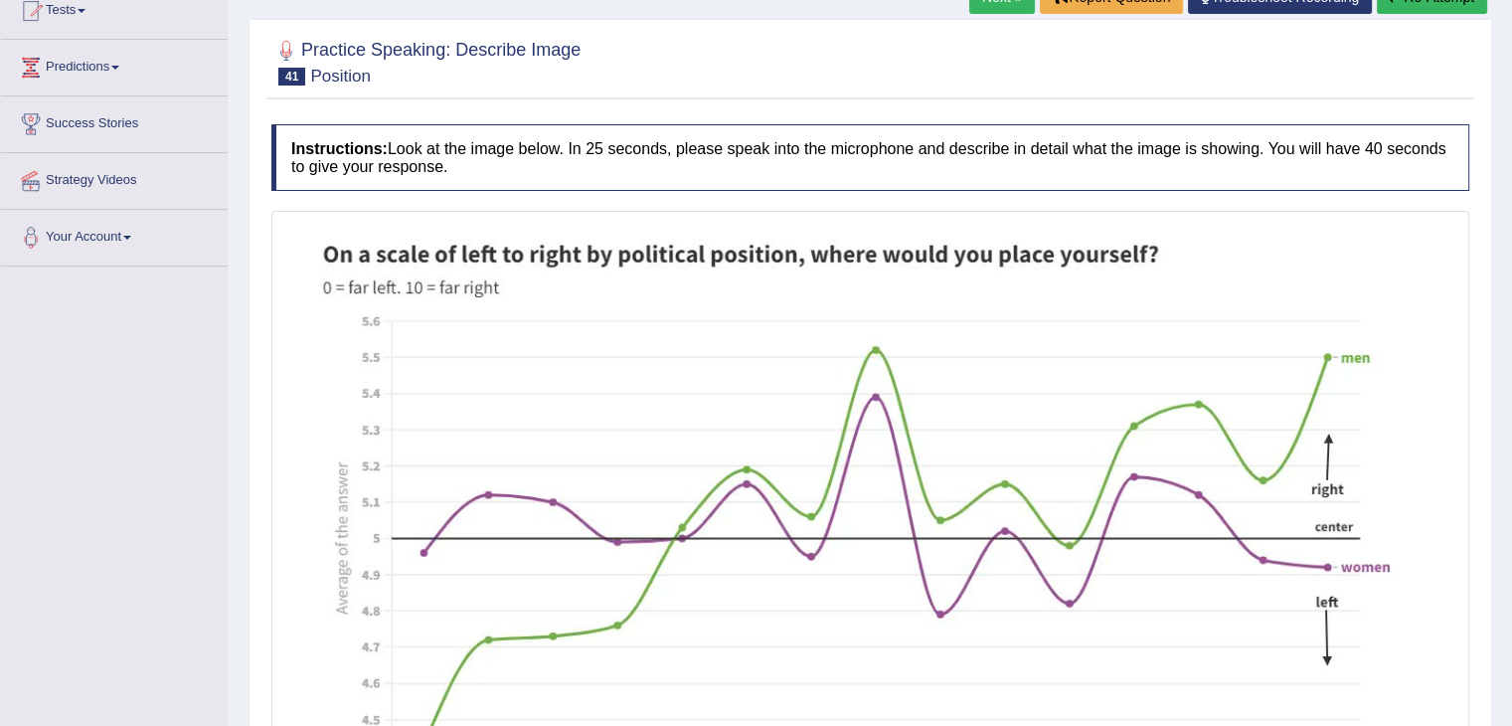
scroll to position [193, 0]
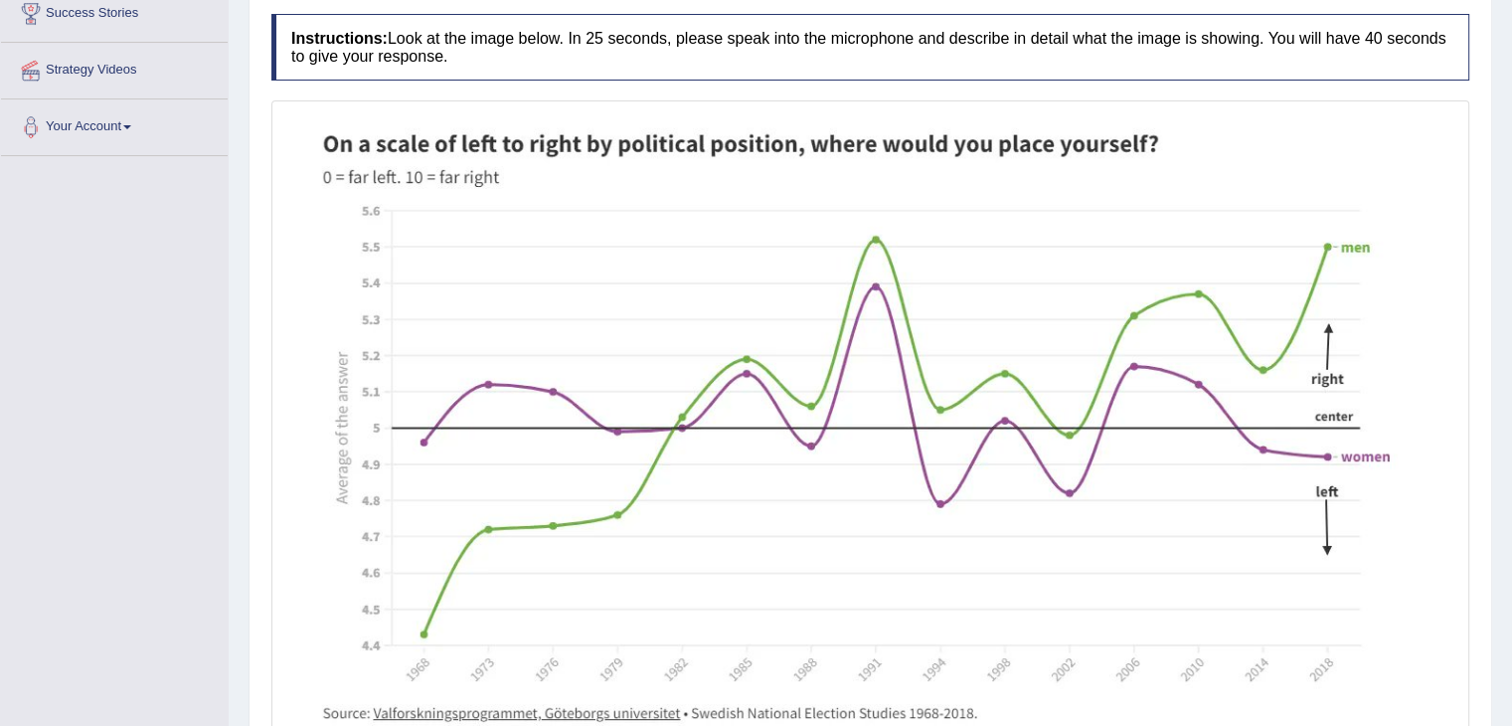
scroll to position [493, 0]
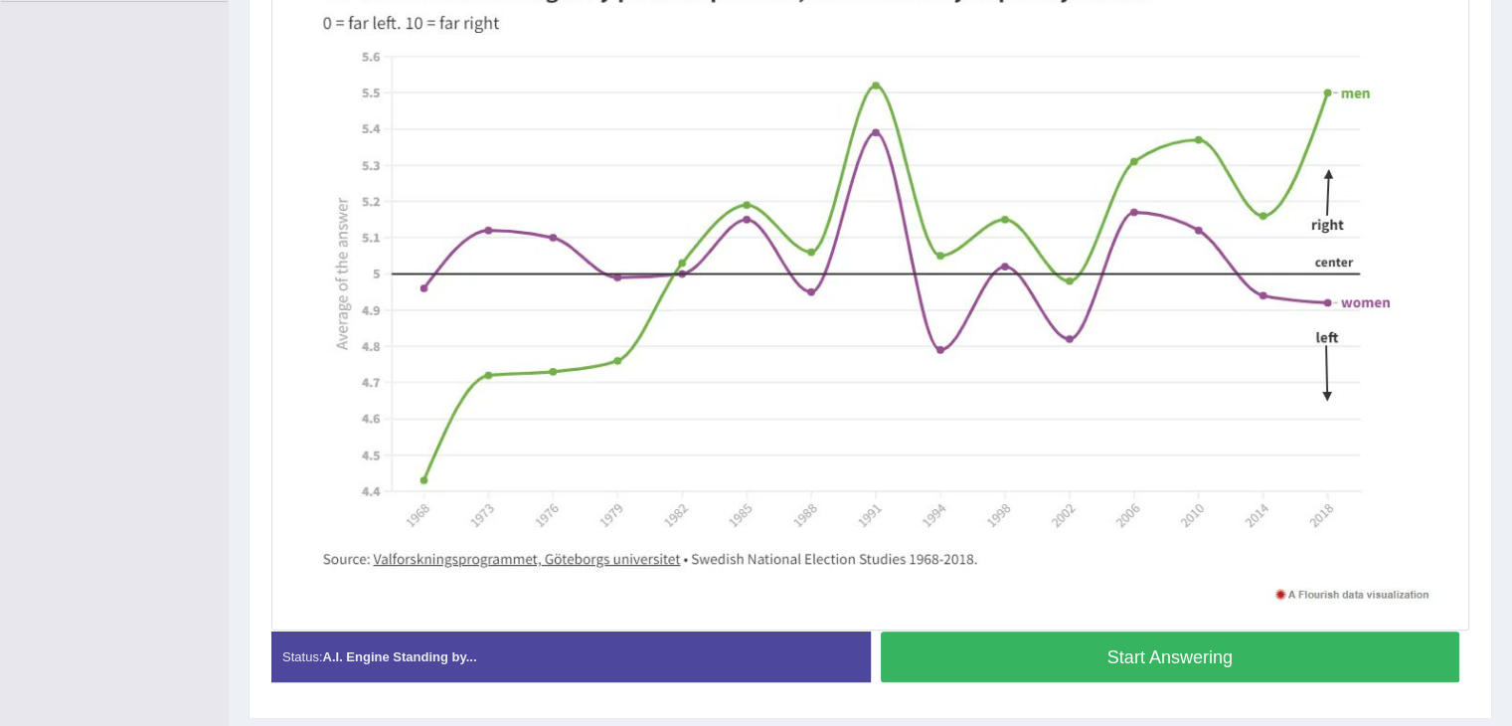
click at [1239, 673] on button "Start Answering" at bounding box center [1170, 656] width 579 height 51
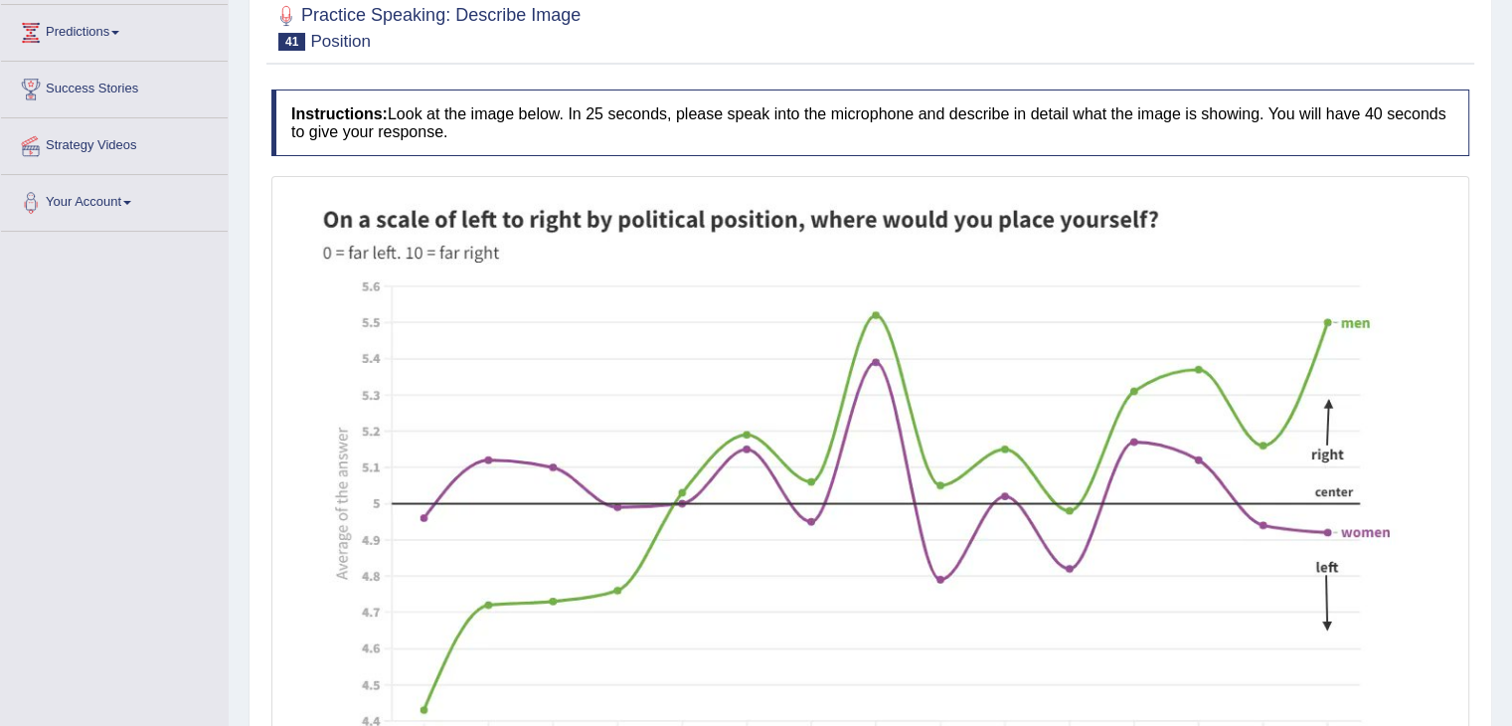
scroll to position [398, 0]
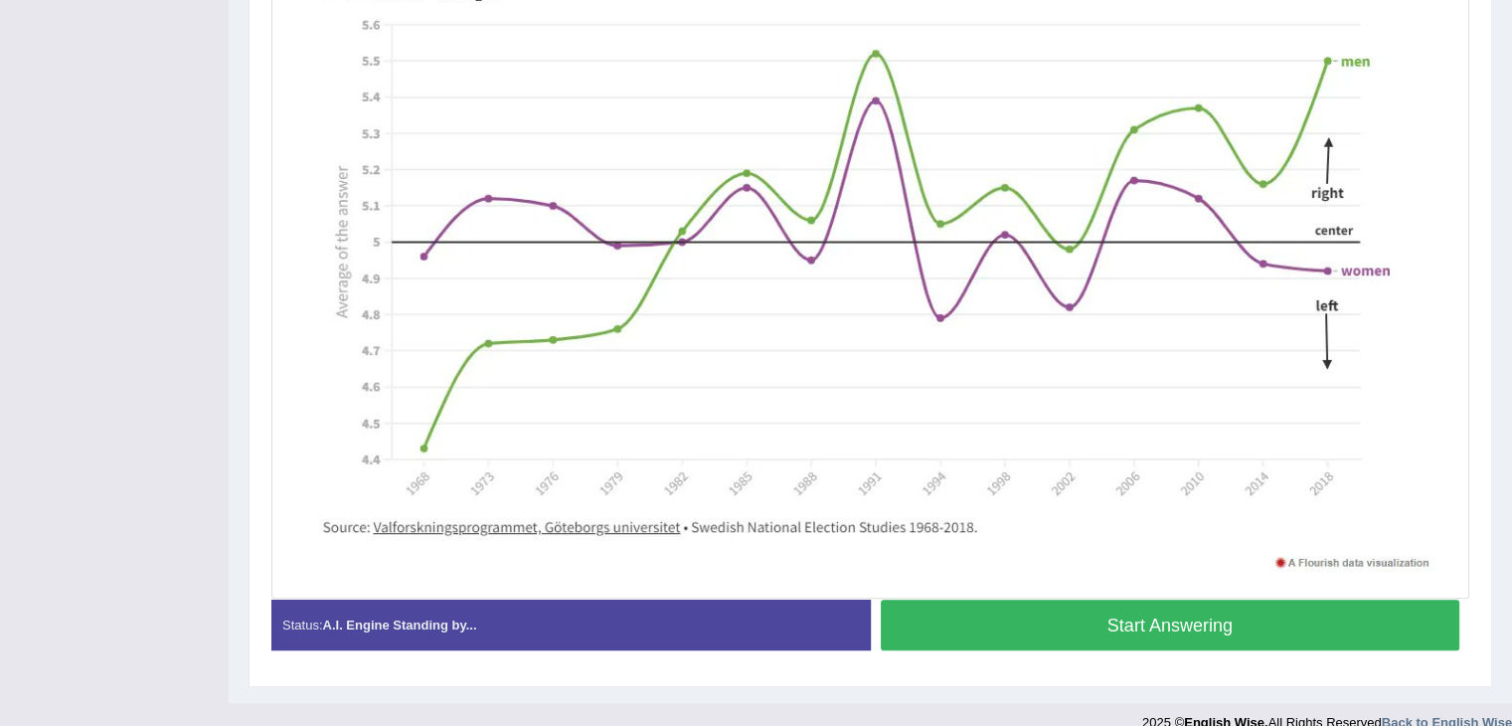
scroll to position [537, 0]
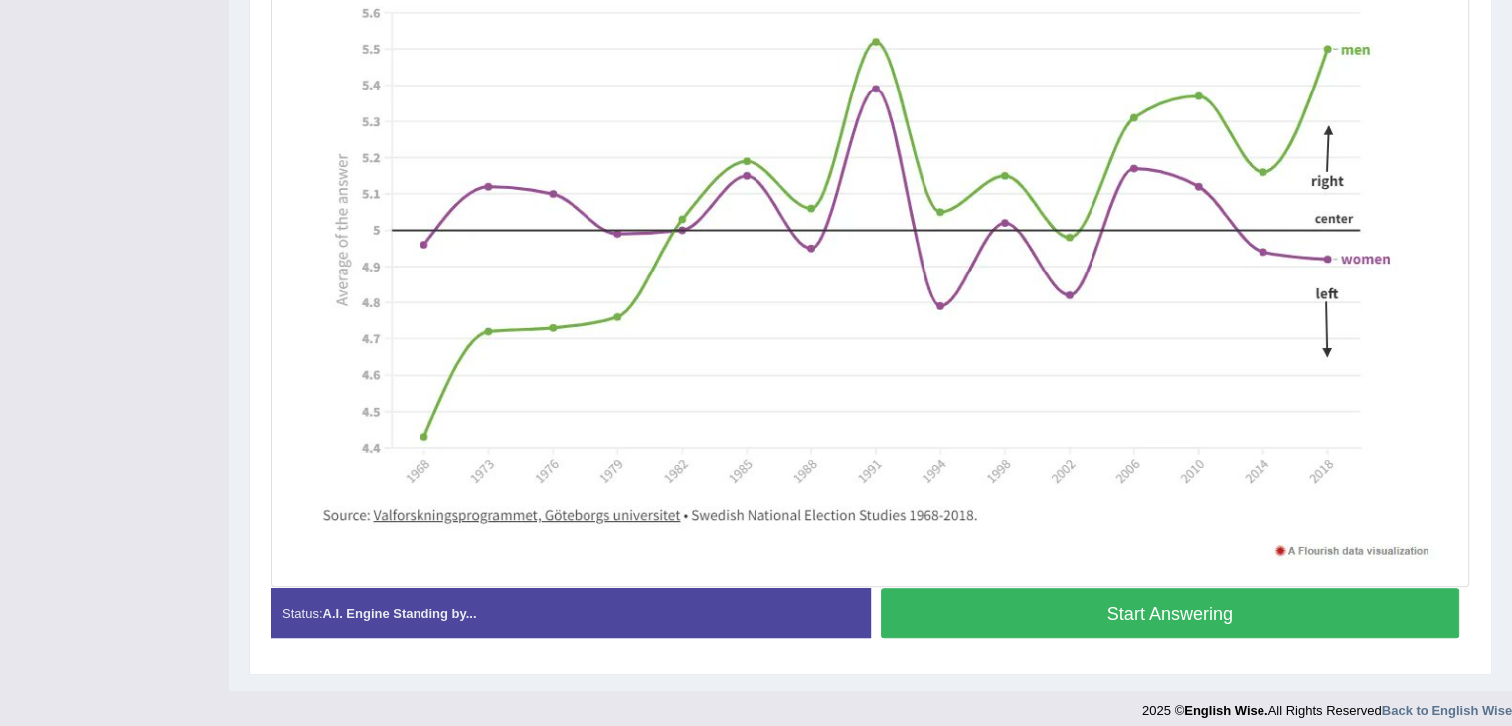
click at [1110, 604] on button "Start Answering" at bounding box center [1170, 612] width 579 height 51
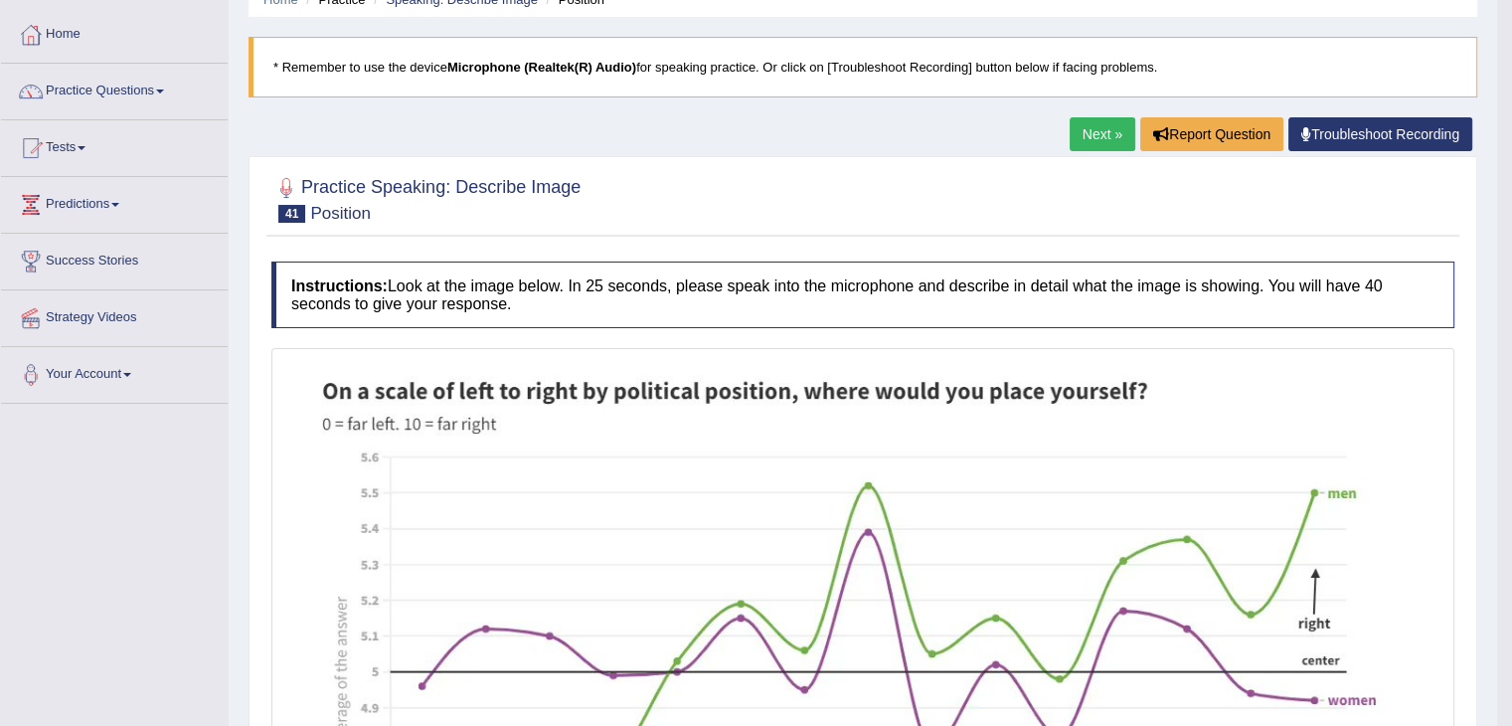
scroll to position [0, 0]
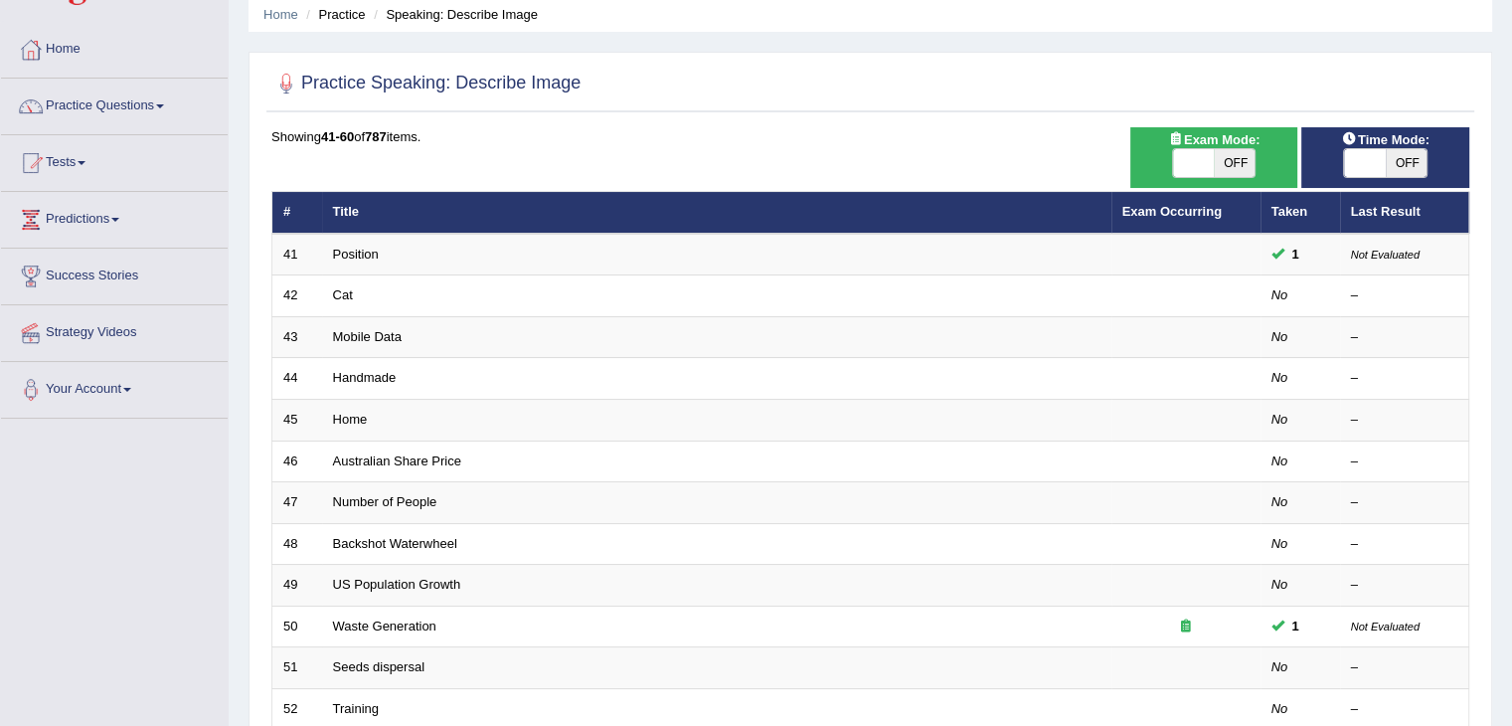
scroll to position [77, 0]
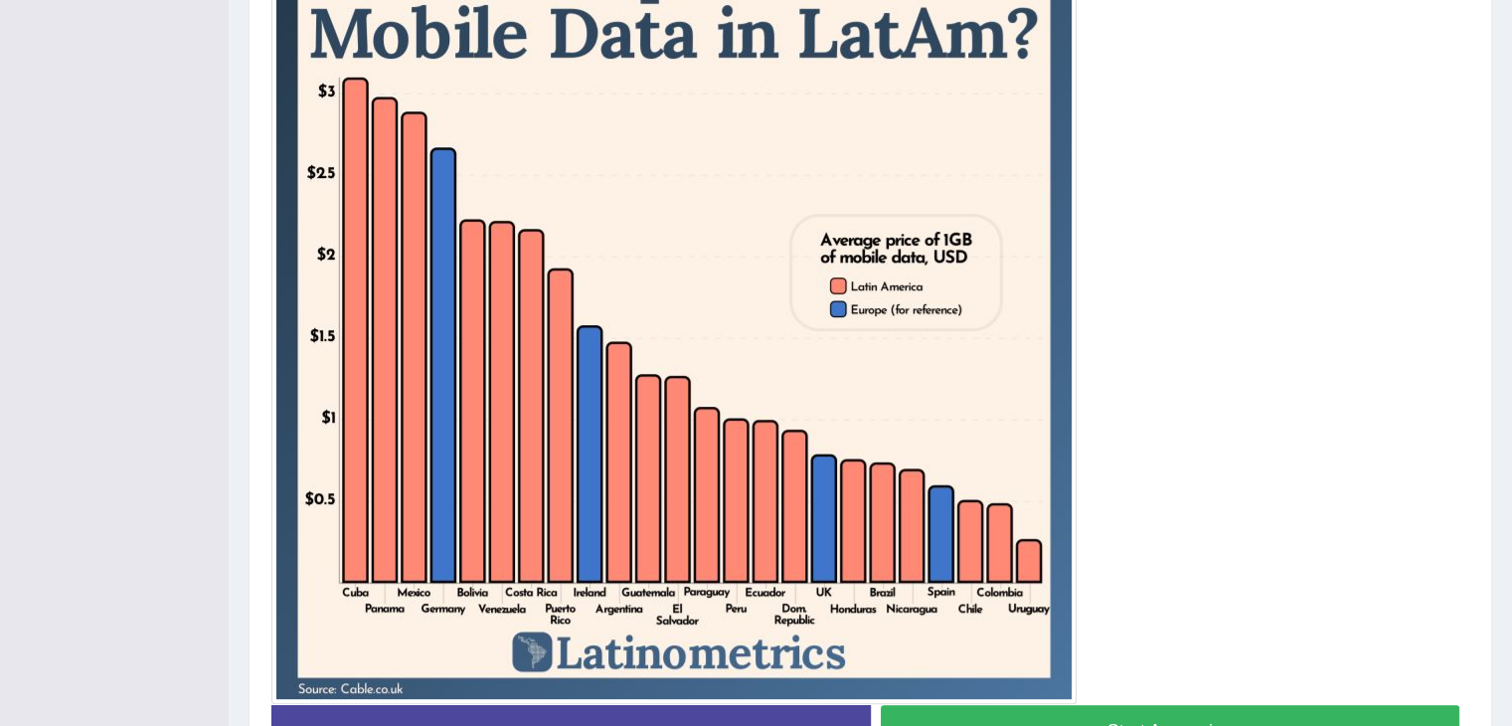
scroll to position [583, 0]
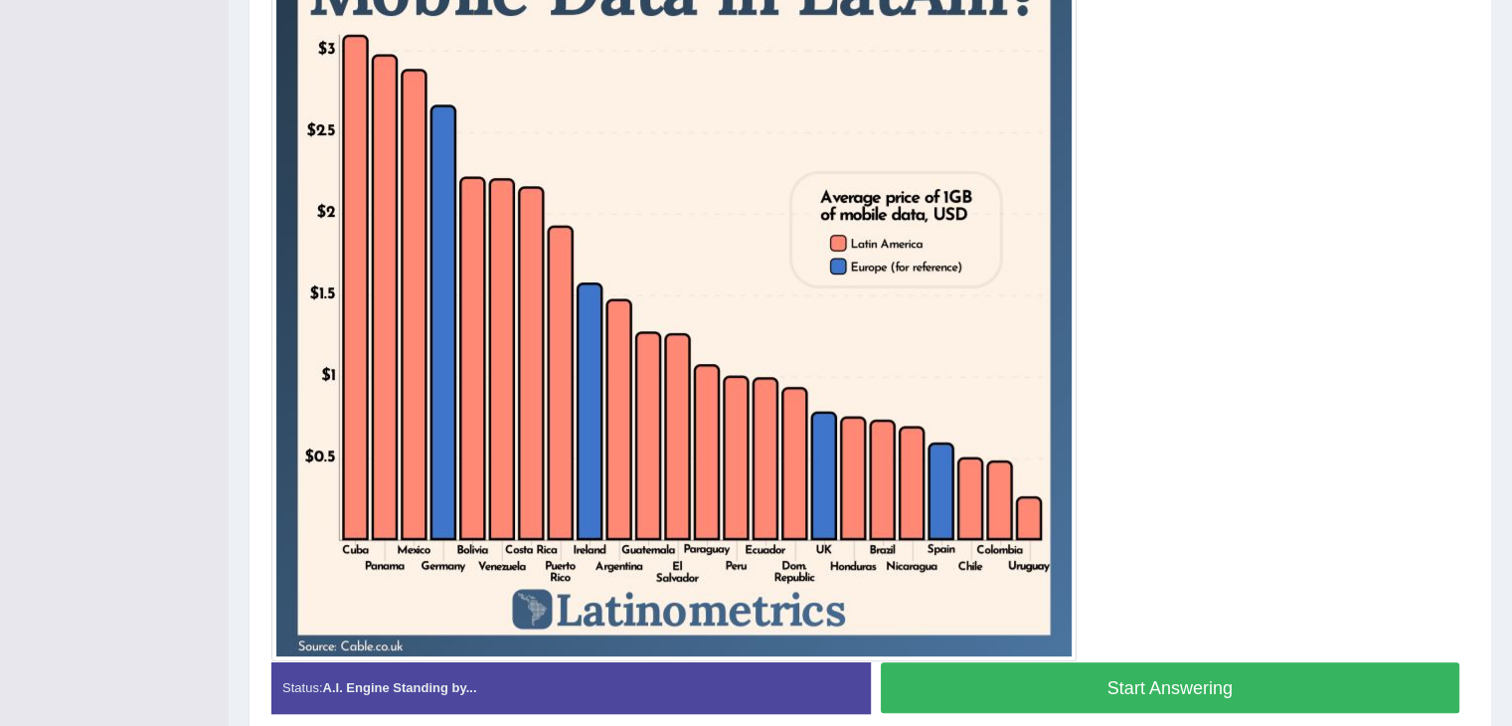
click at [1136, 709] on button "Start Answering" at bounding box center [1170, 687] width 579 height 51
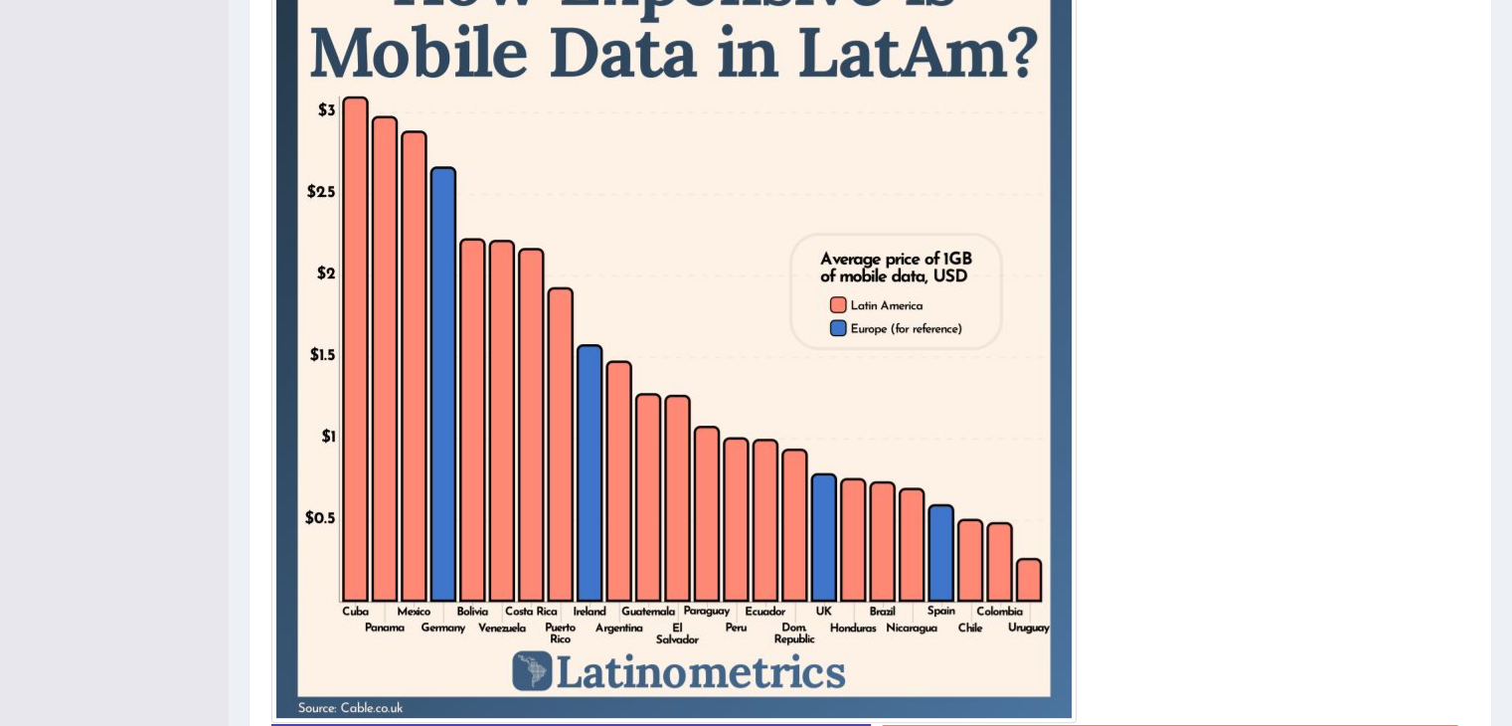
scroll to position [529, 0]
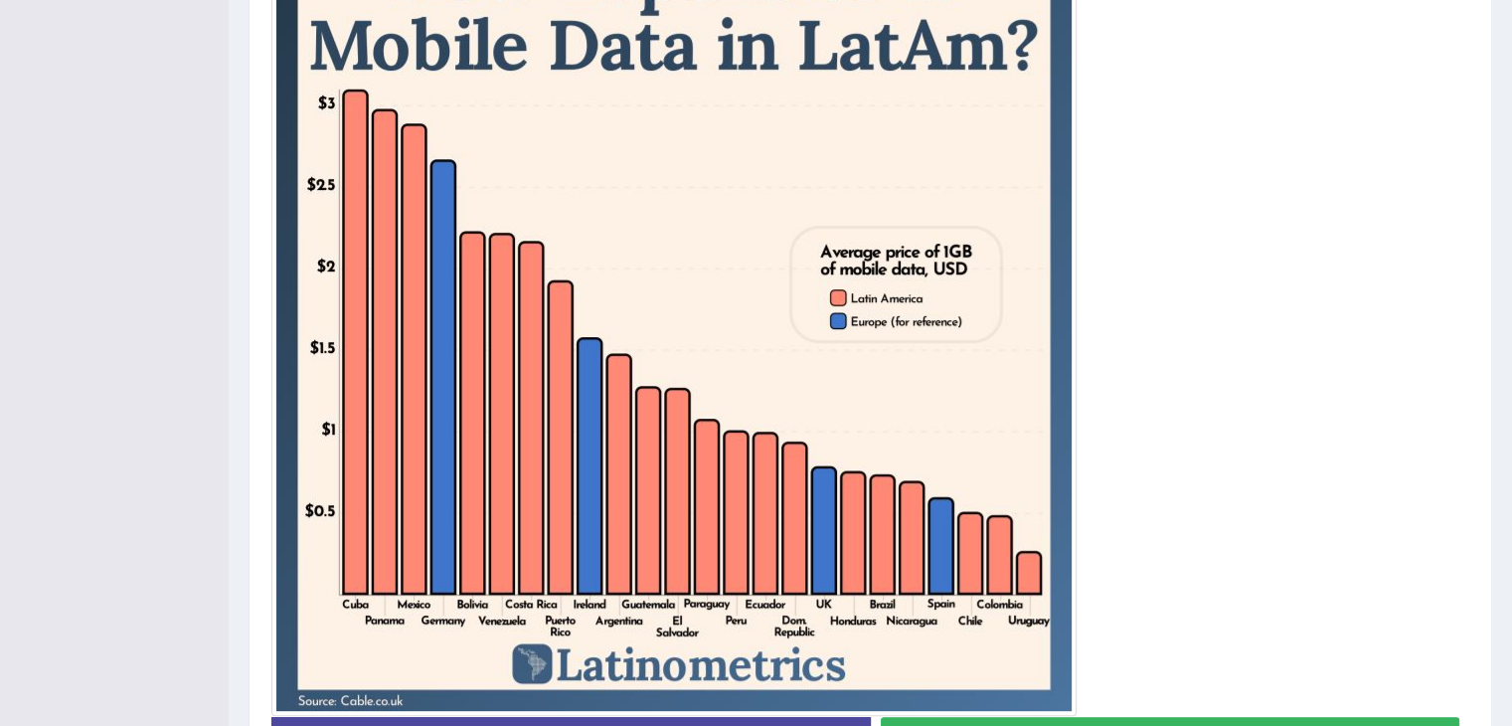
scroll to position [644, 0]
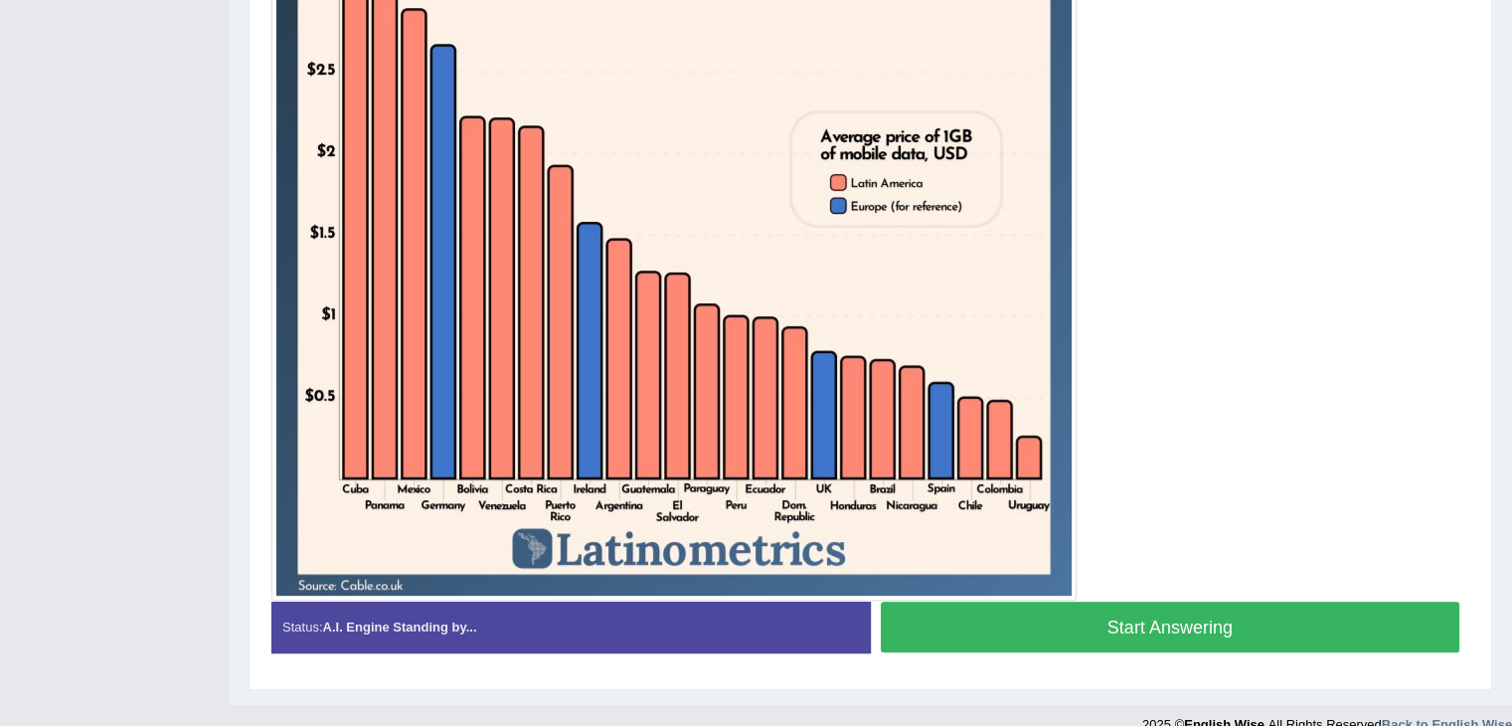
click at [1228, 626] on button "Start Answering" at bounding box center [1170, 626] width 579 height 51
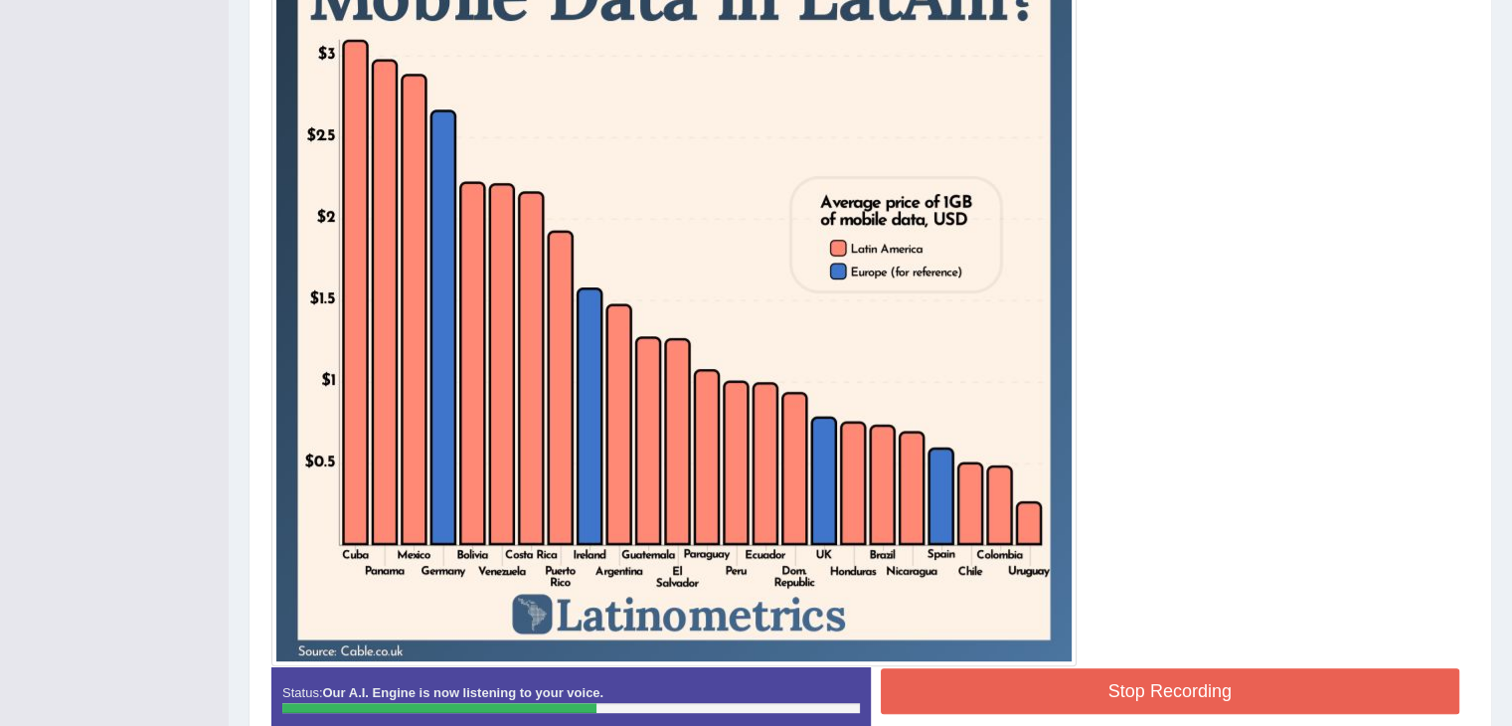
scroll to position [576, 0]
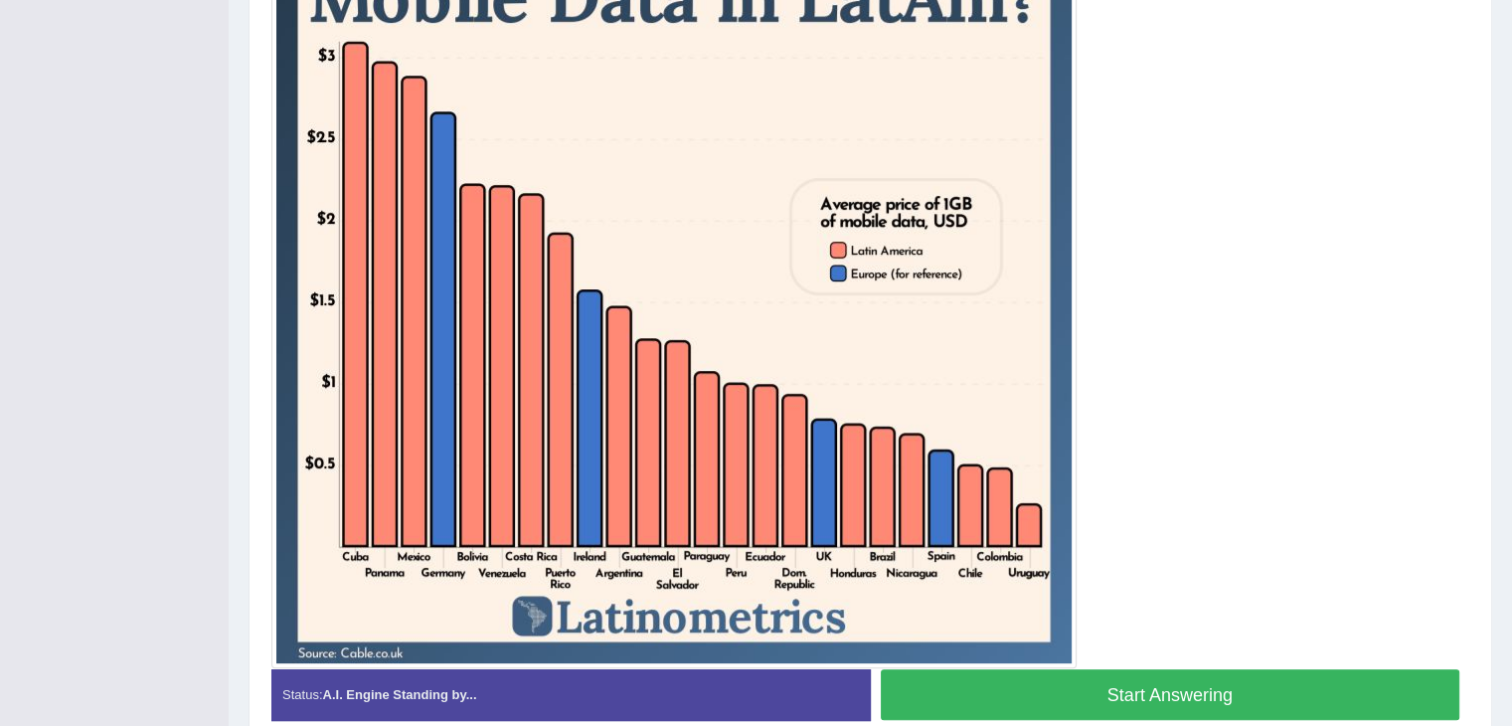
scroll to position [591, 0]
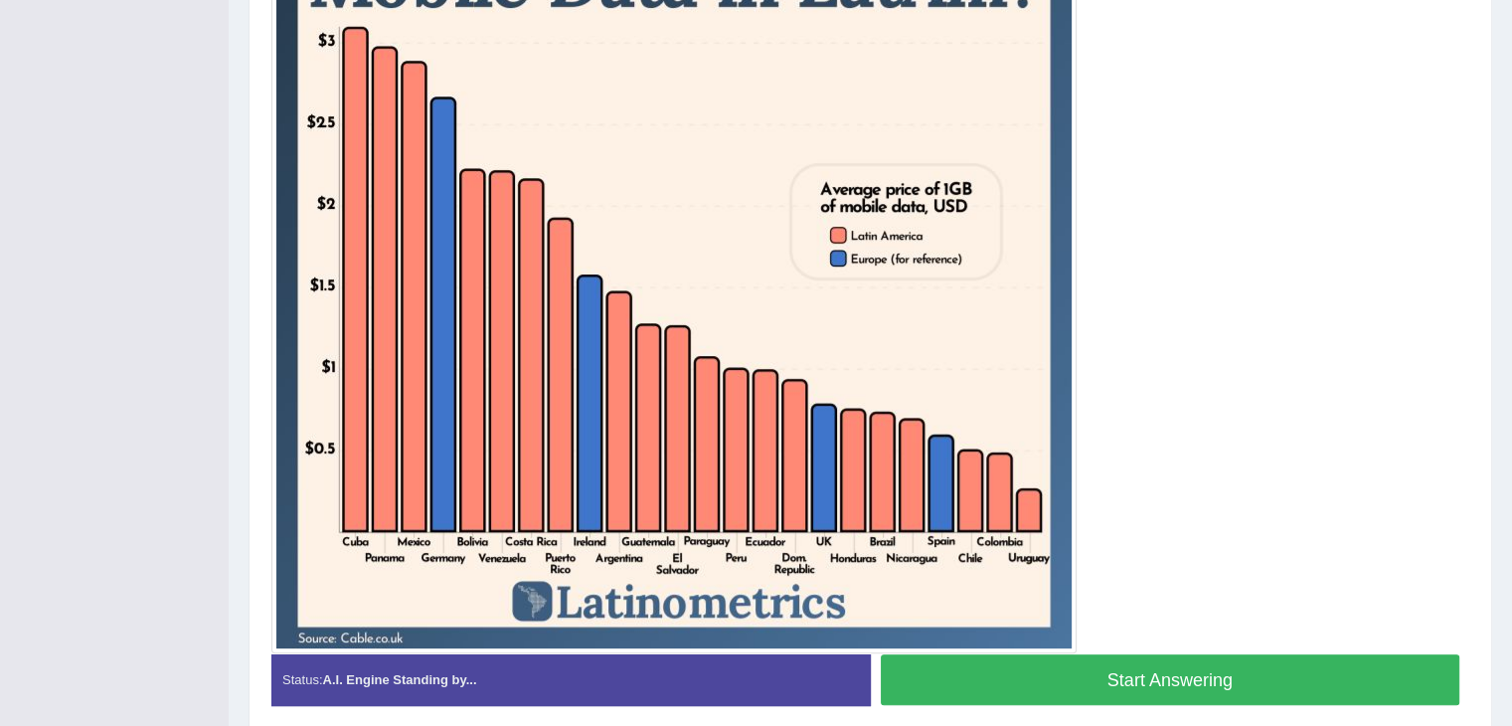
click at [1205, 658] on button "Start Answering" at bounding box center [1170, 679] width 579 height 51
click at [1225, 673] on button "Start Answering" at bounding box center [1170, 679] width 579 height 51
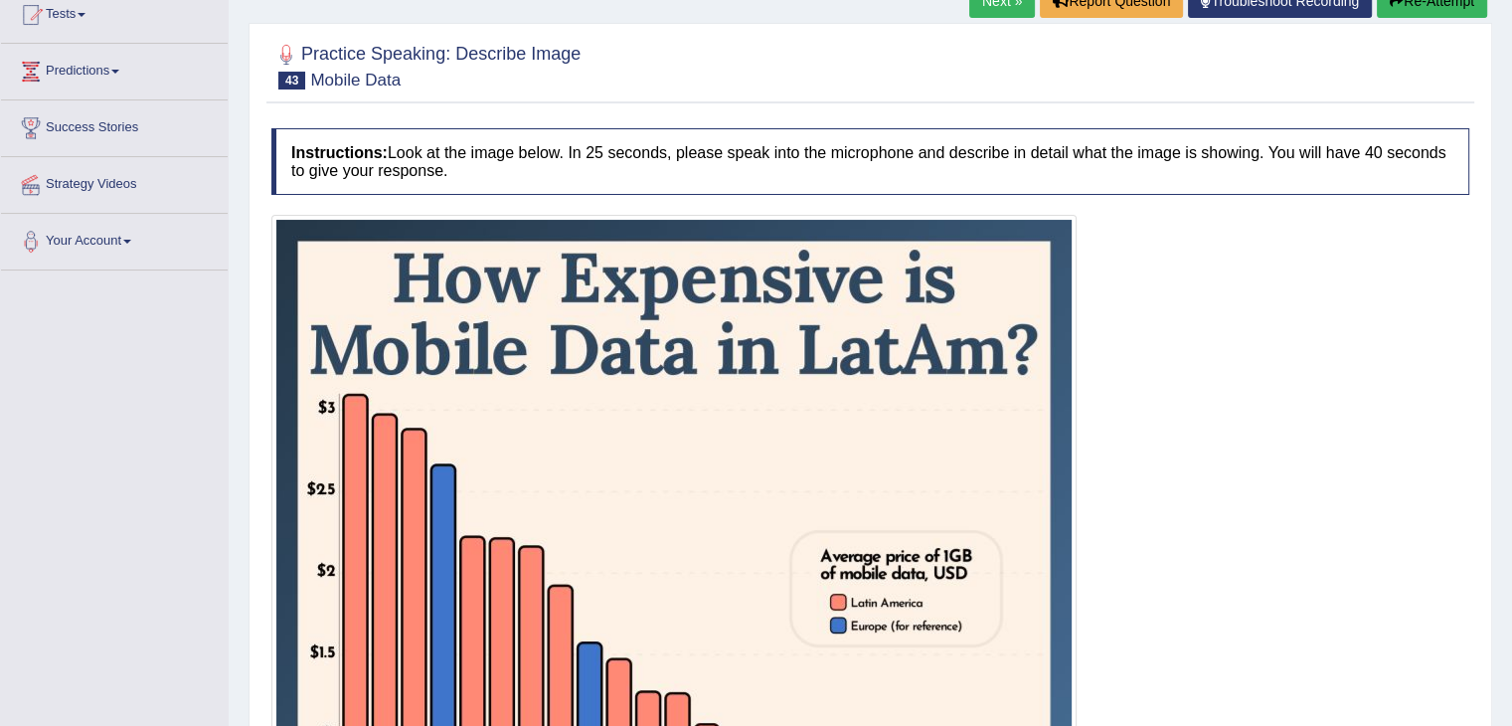
scroll to position [227, 0]
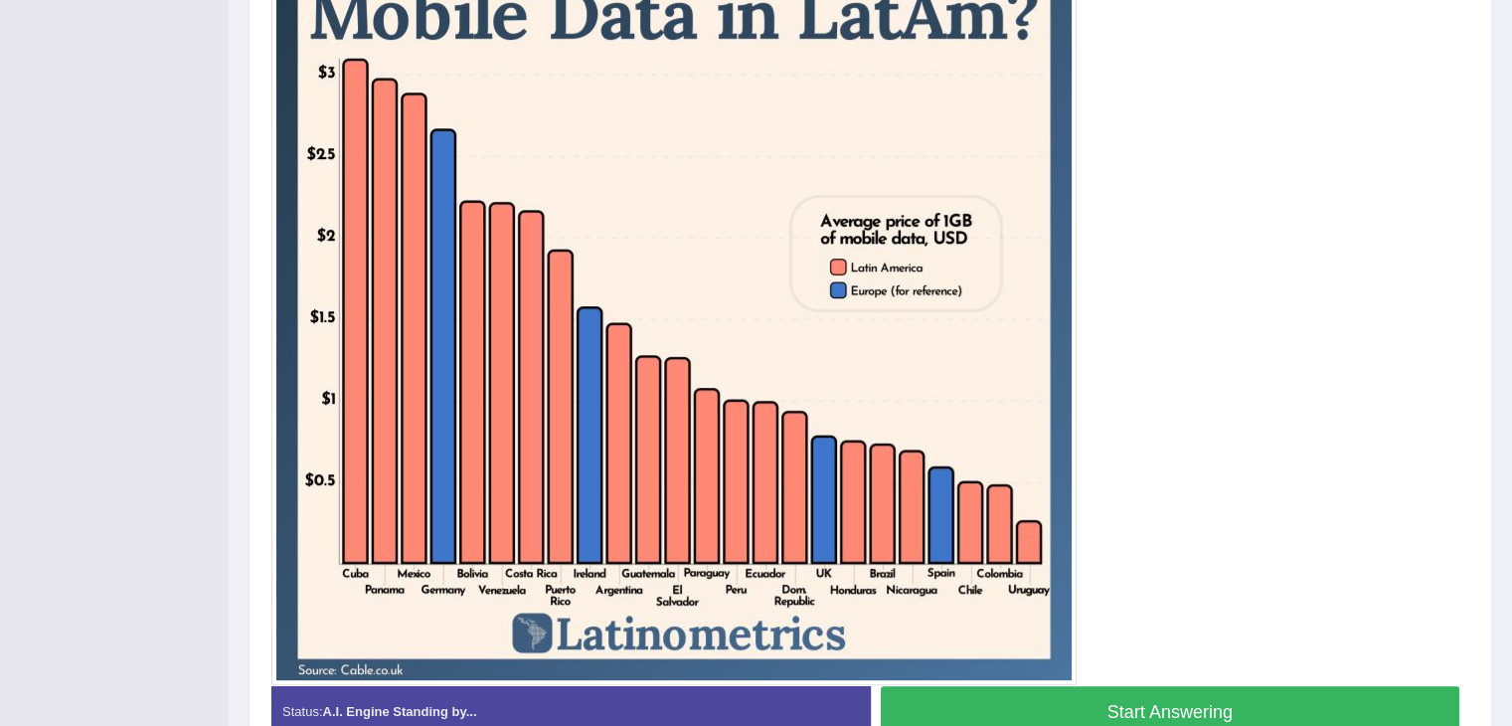
scroll to position [658, 0]
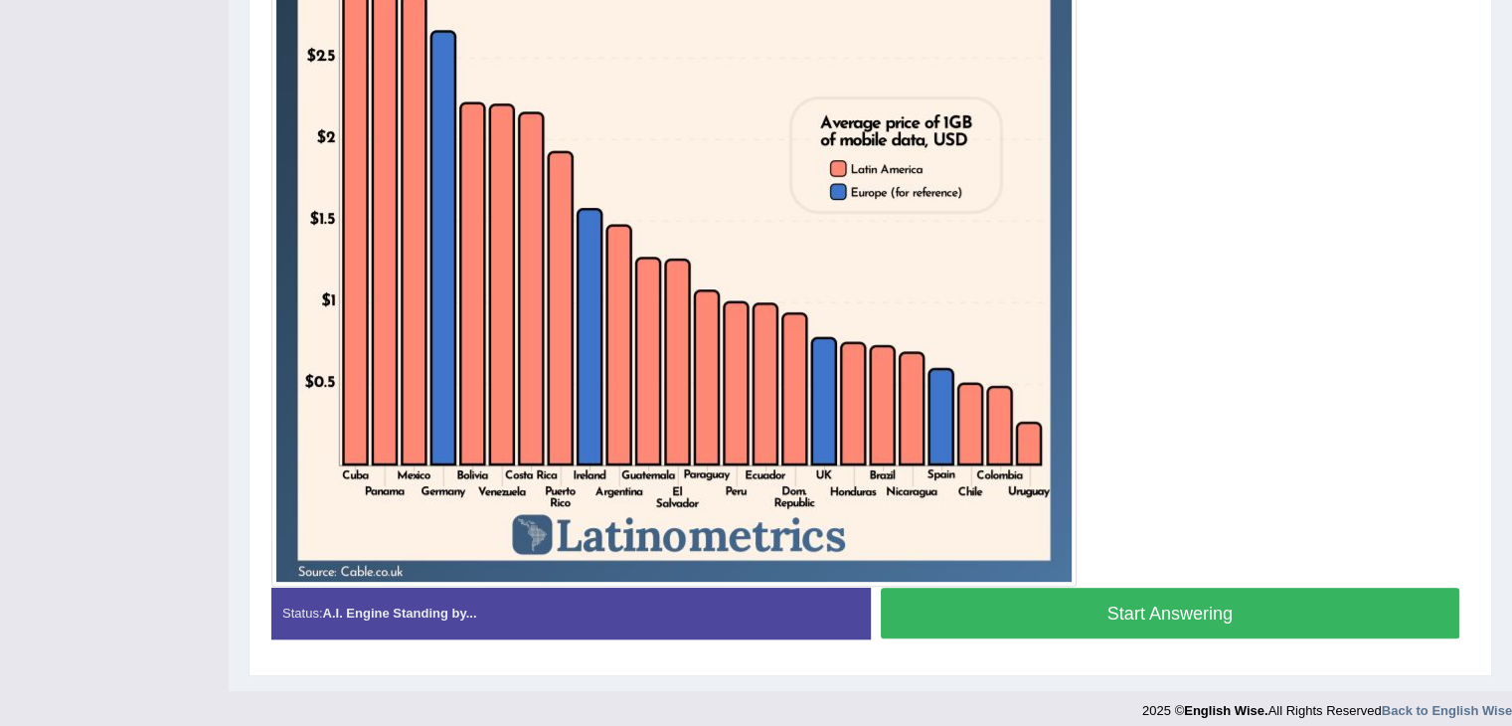
click at [1201, 621] on button "Start Answering" at bounding box center [1170, 612] width 579 height 51
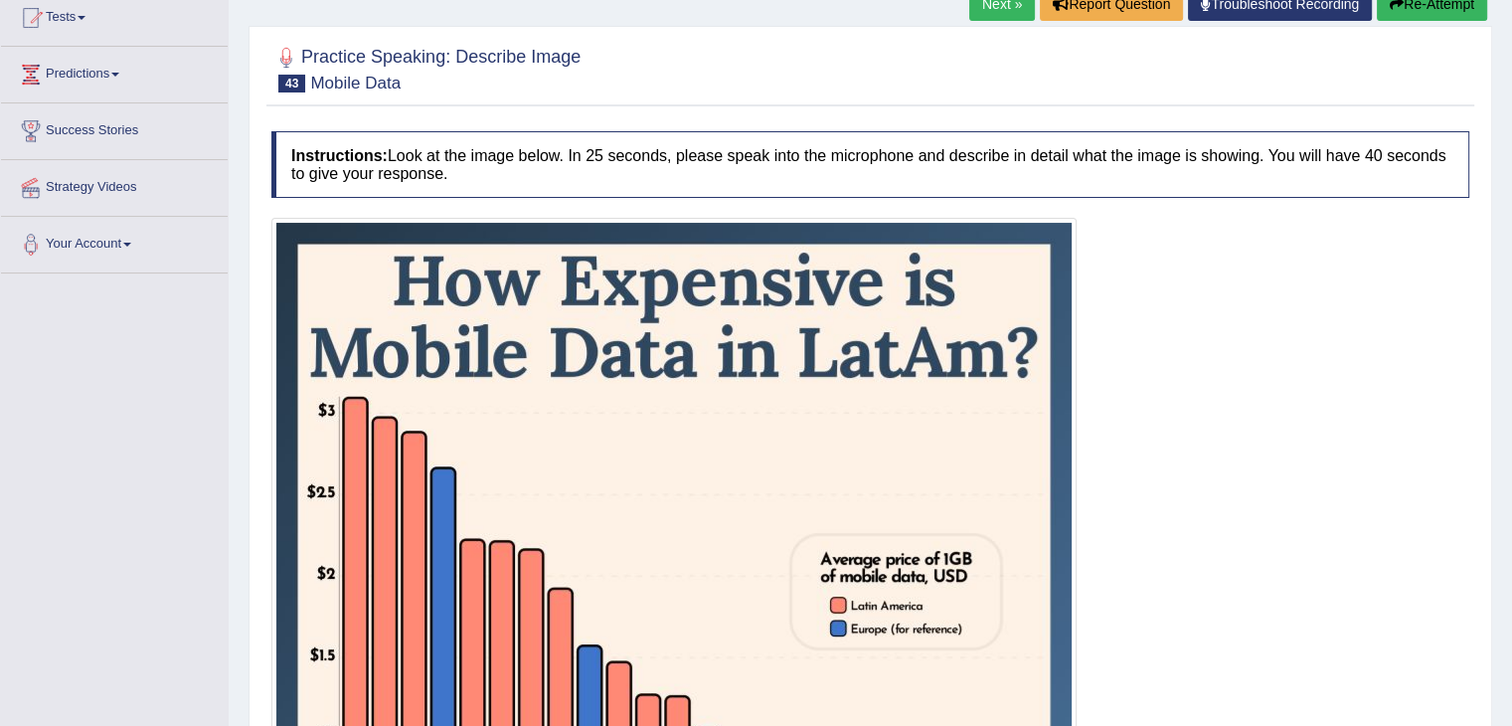
scroll to position [207, 0]
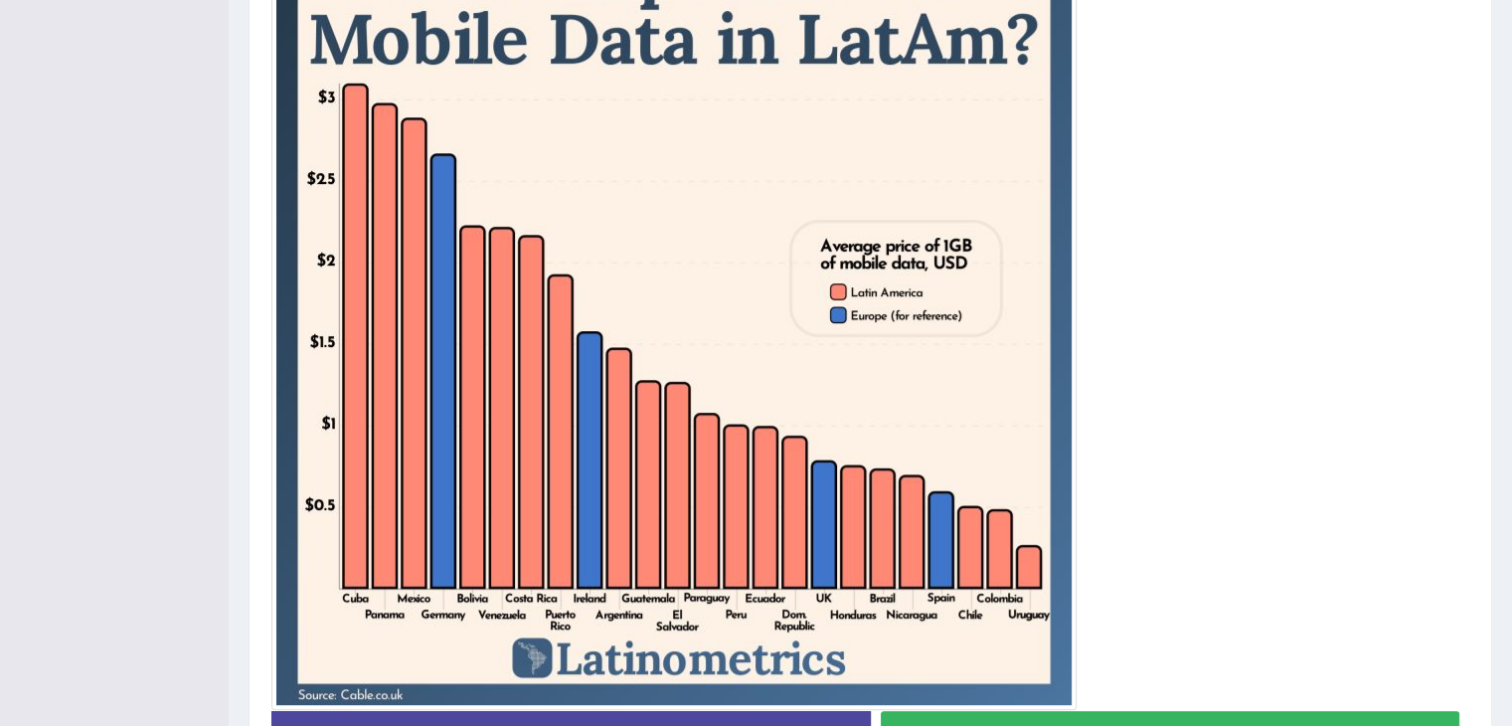
scroll to position [571, 0]
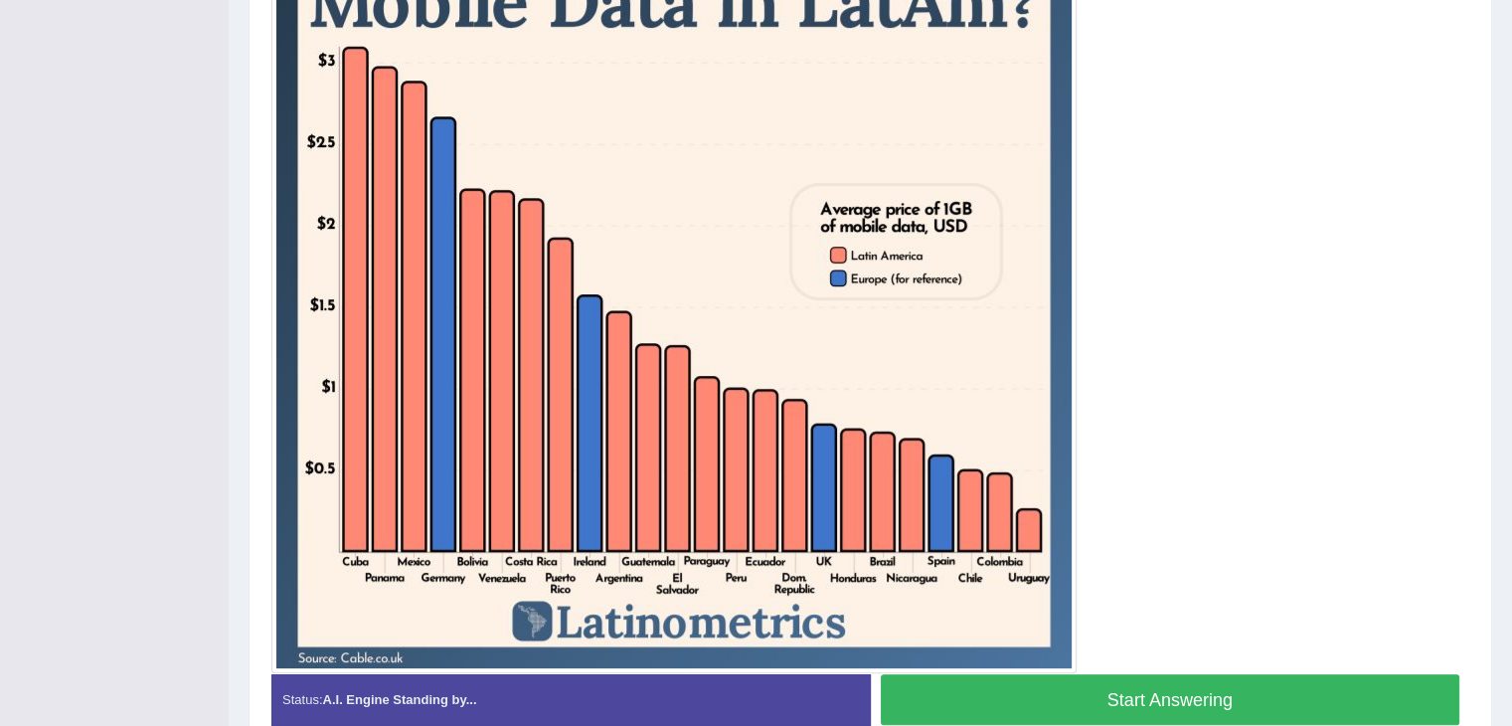
click at [1208, 689] on button "Start Answering" at bounding box center [1170, 699] width 579 height 51
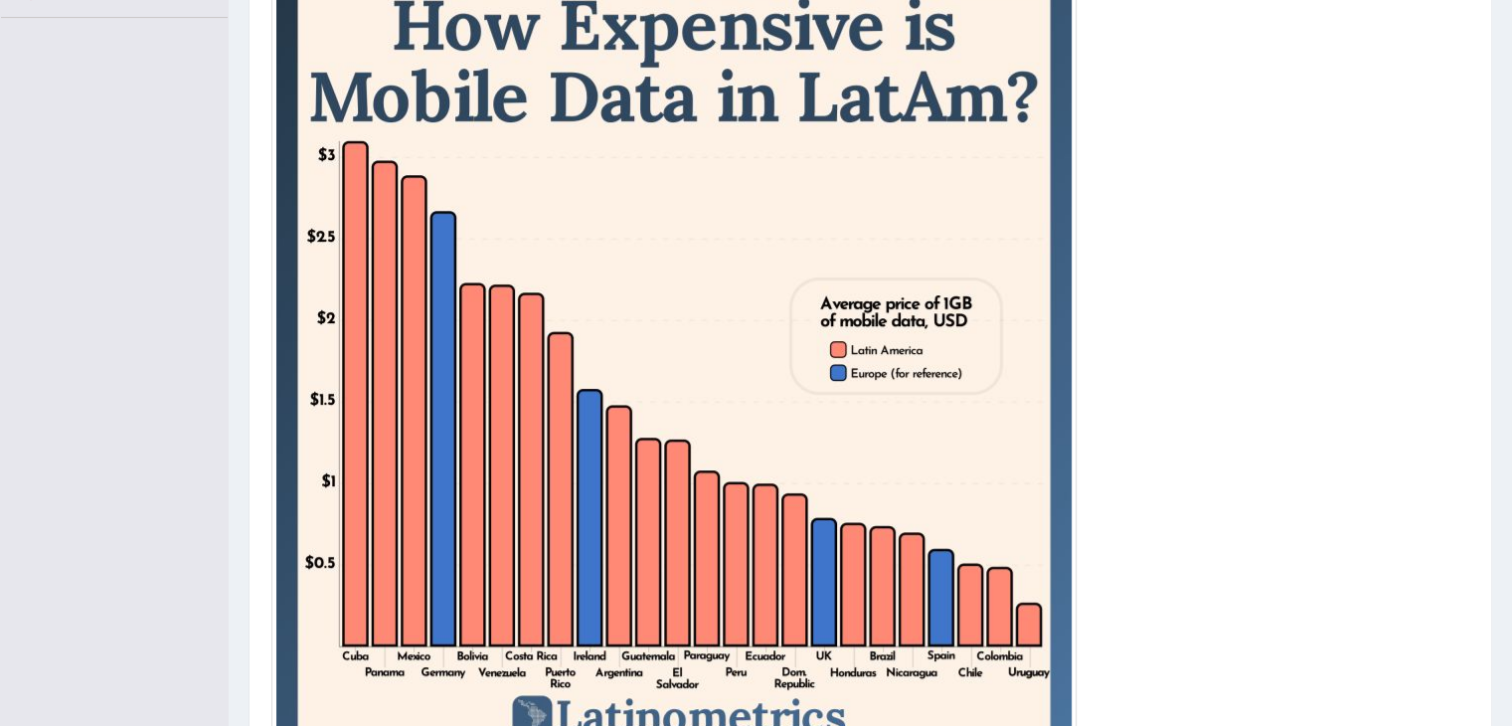
scroll to position [457, 0]
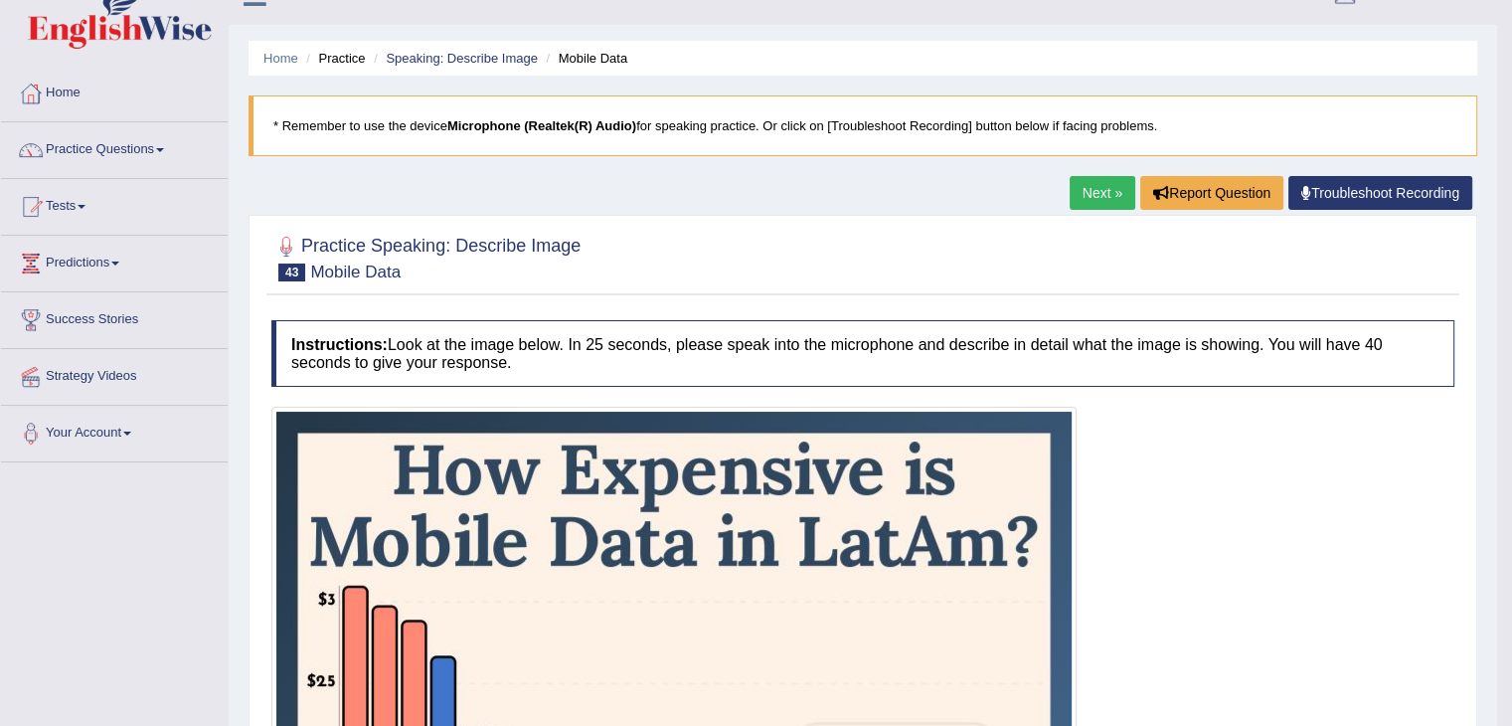
scroll to position [0, 0]
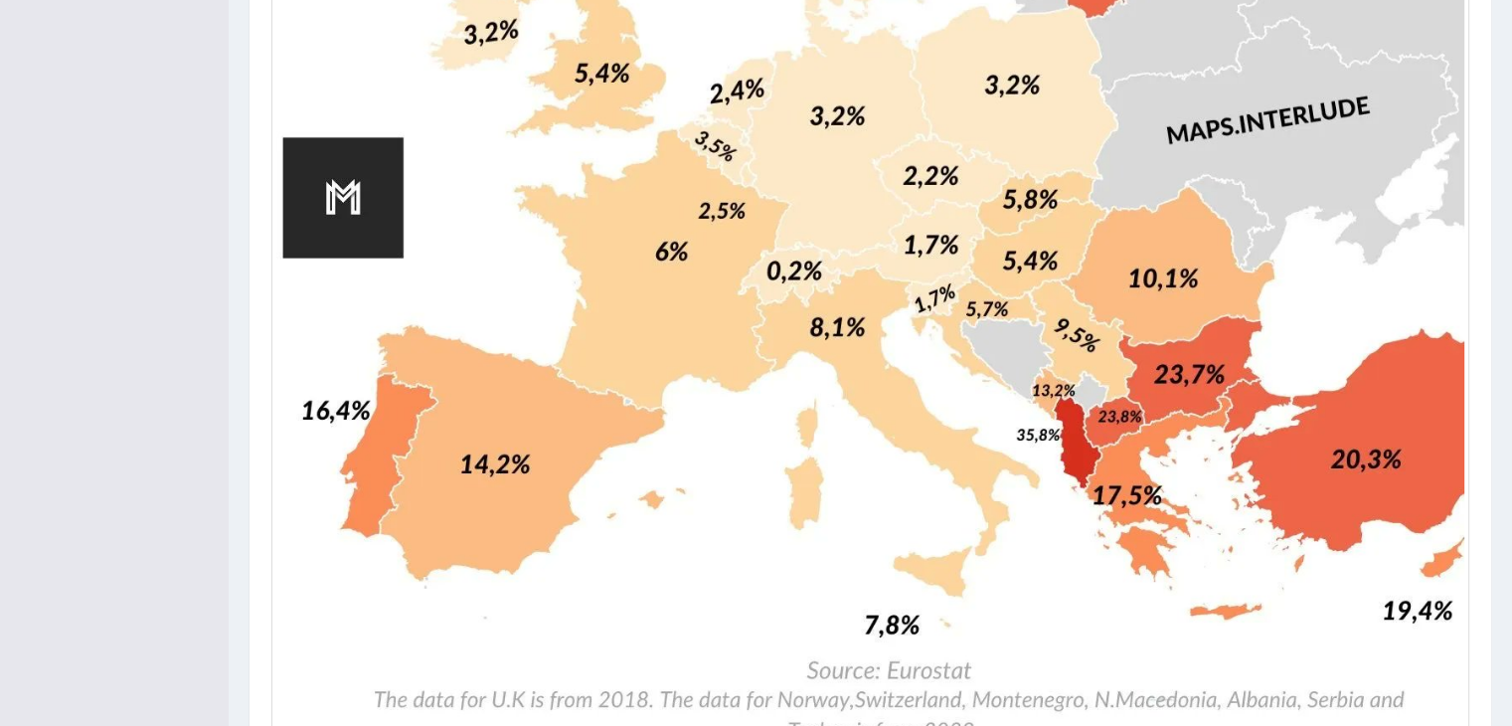
scroll to position [1363, 0]
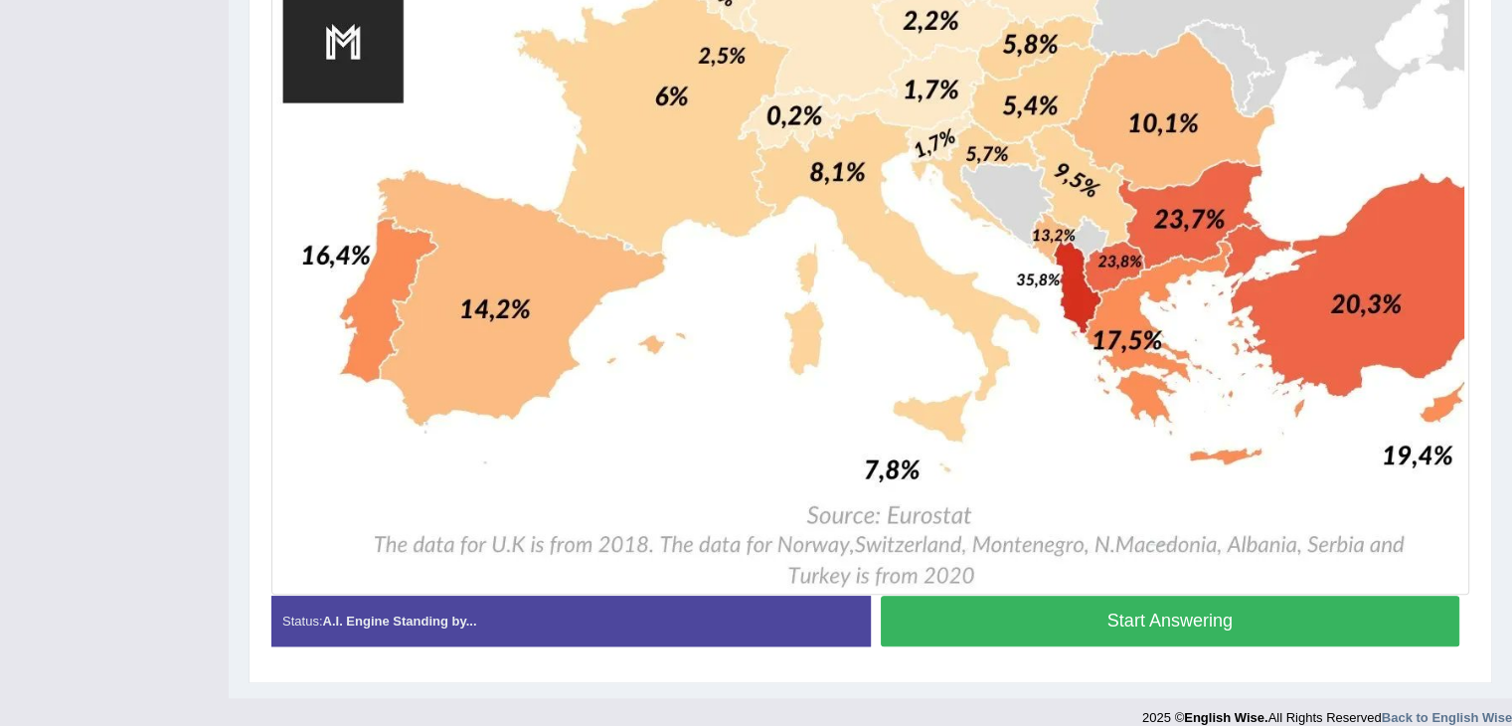
drag, startPoint x: 1283, startPoint y: 631, endPoint x: 1526, endPoint y: 547, distance: 256.8
click at [1213, 620] on button "Start Answering" at bounding box center [1170, 620] width 579 height 51
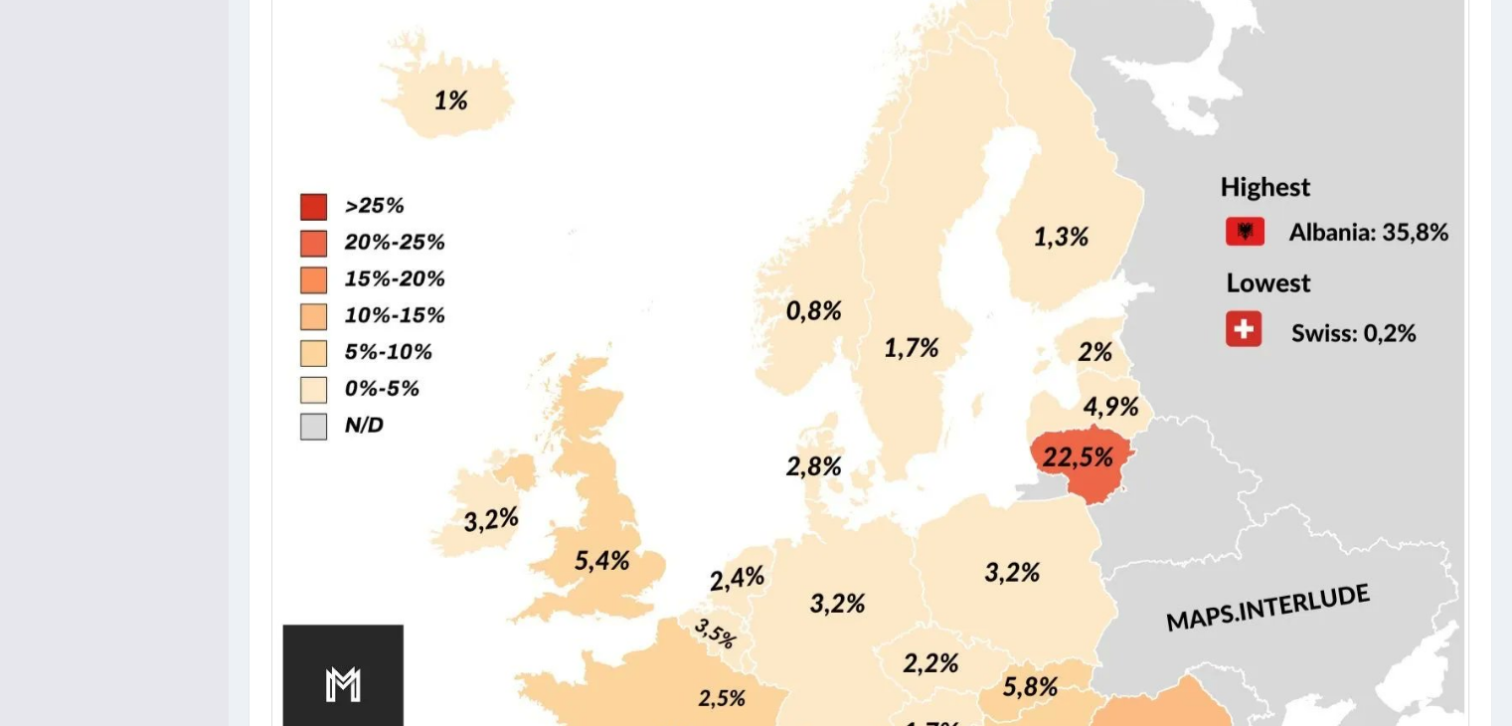
scroll to position [477, 0]
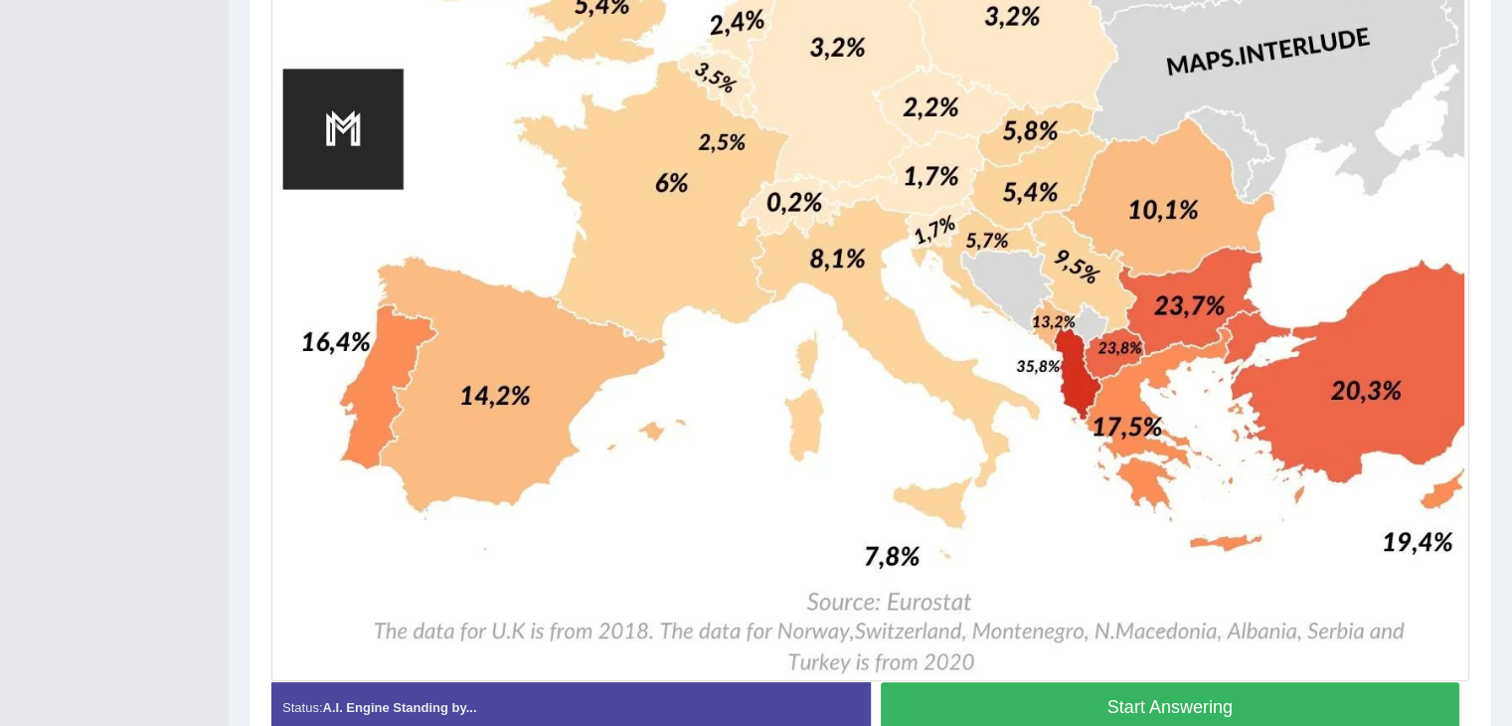
scroll to position [1383, 0]
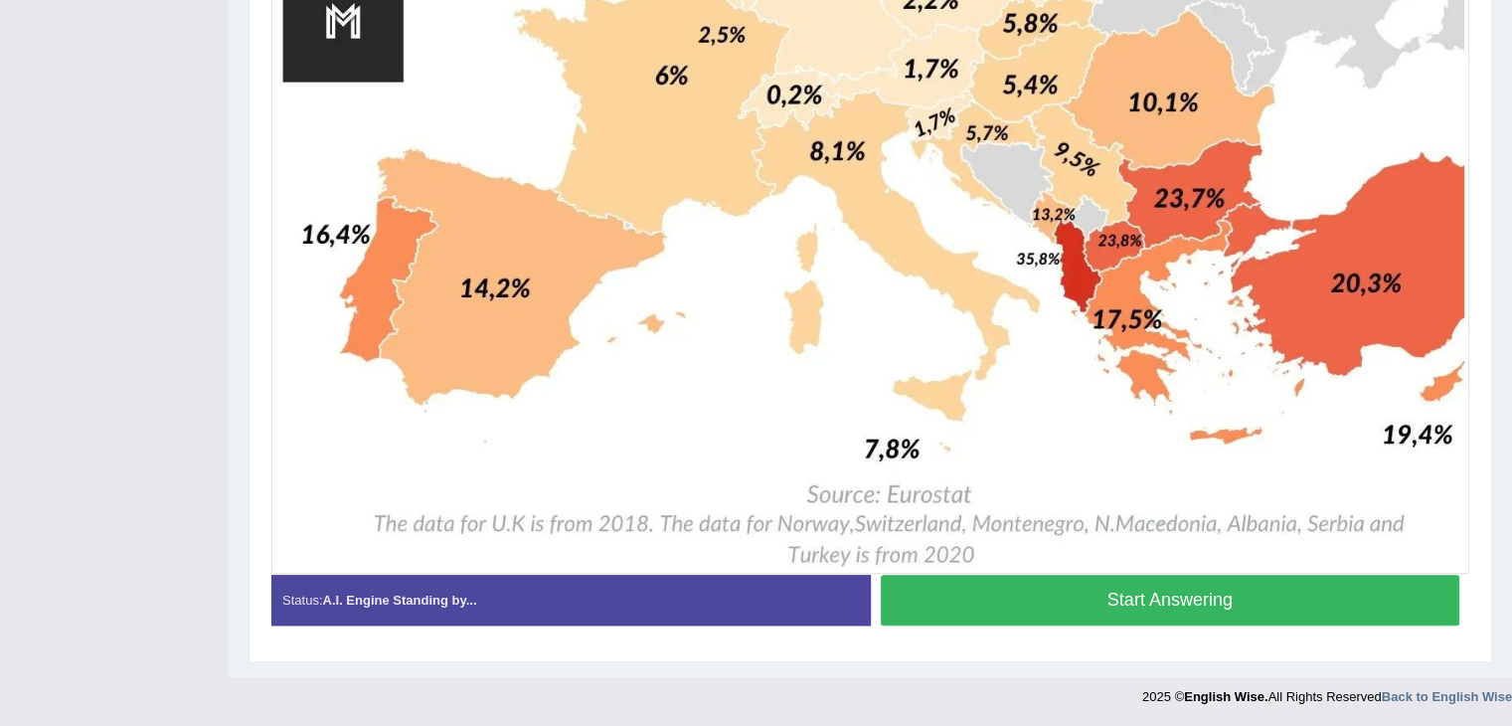
click at [1259, 612] on button "Start Answering" at bounding box center [1170, 599] width 579 height 51
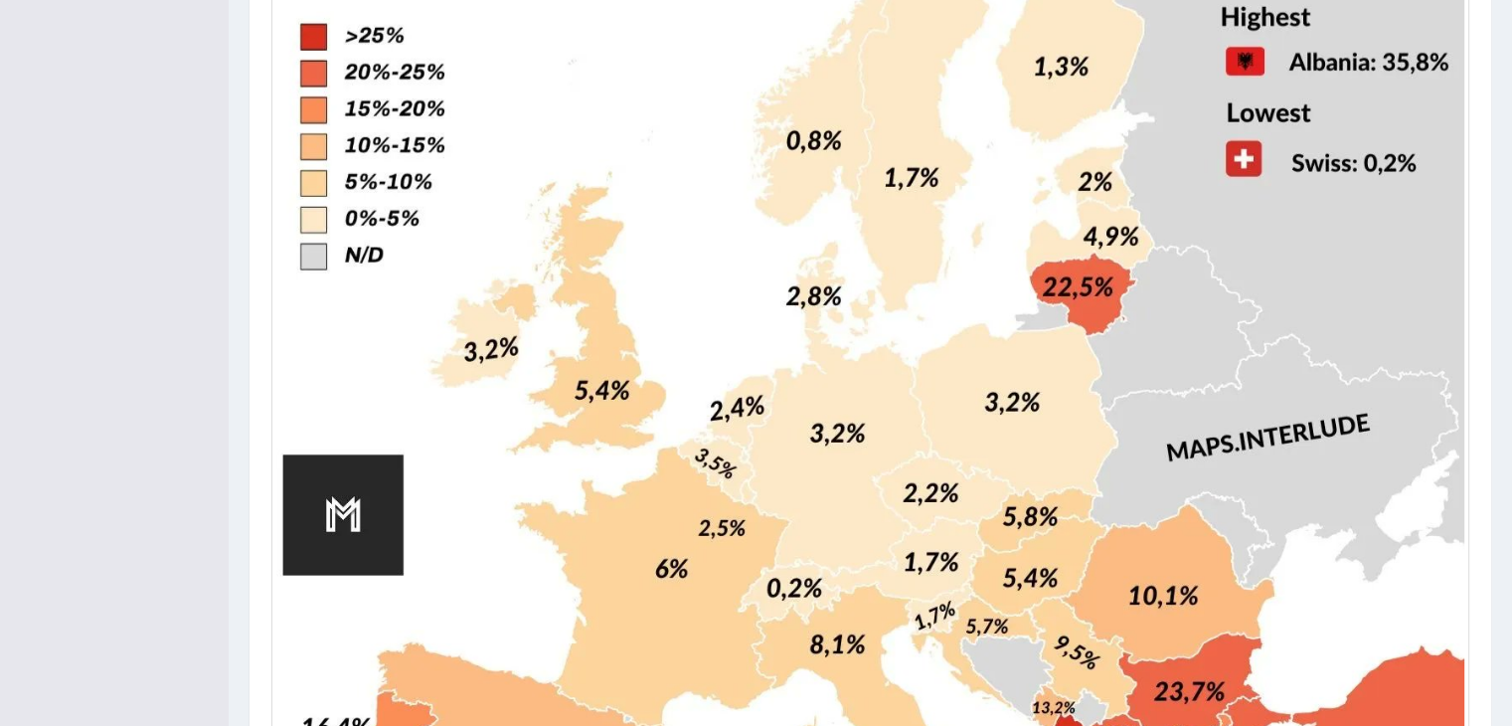
scroll to position [855, 0]
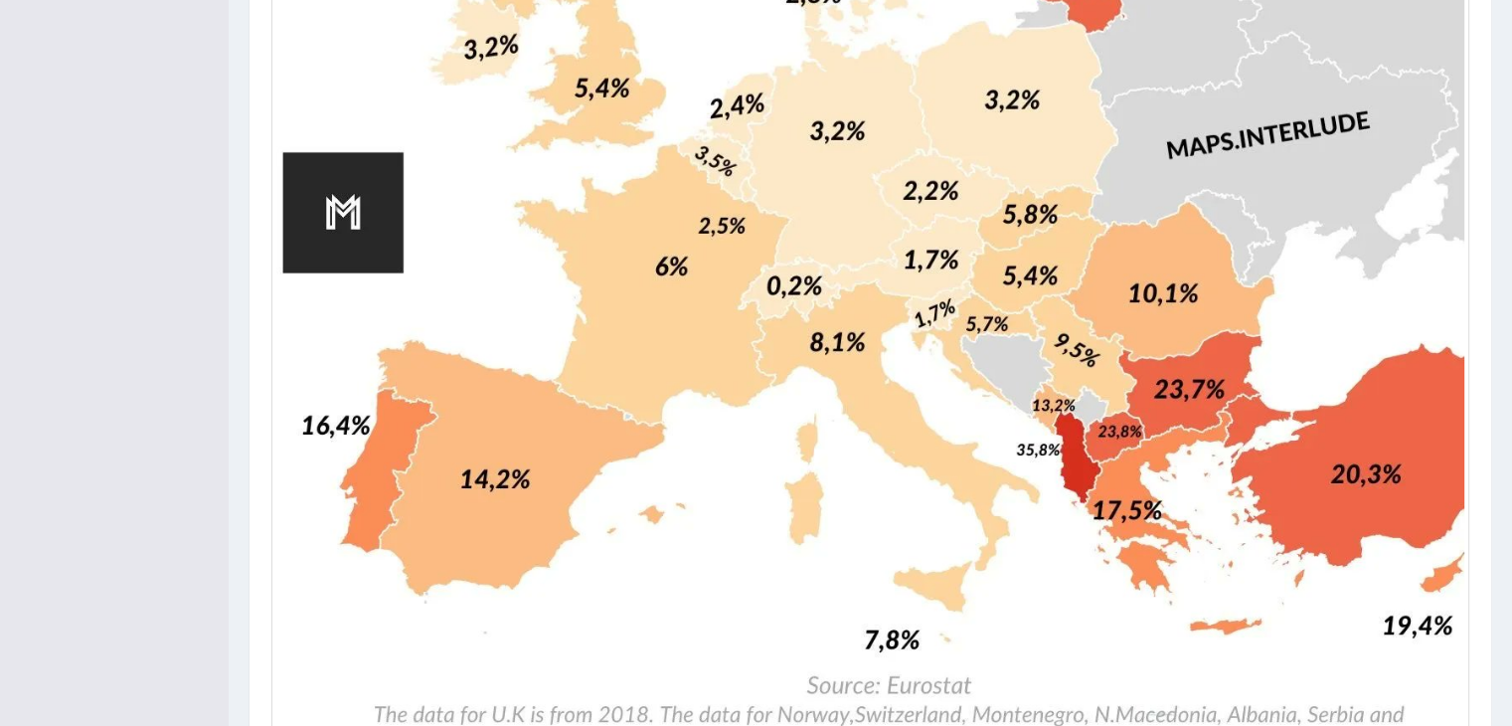
scroll to position [1383, 0]
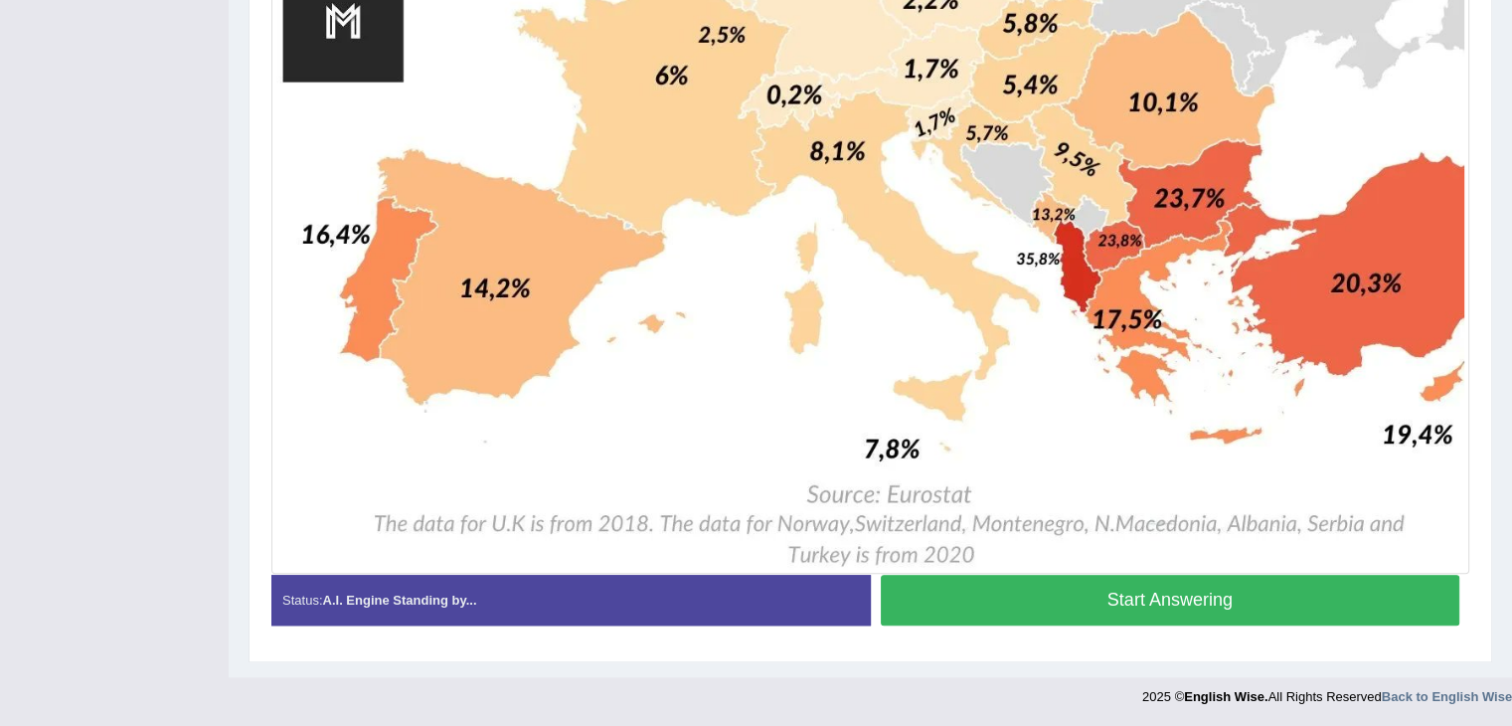
click at [1295, 589] on button "Start Answering" at bounding box center [1170, 599] width 579 height 51
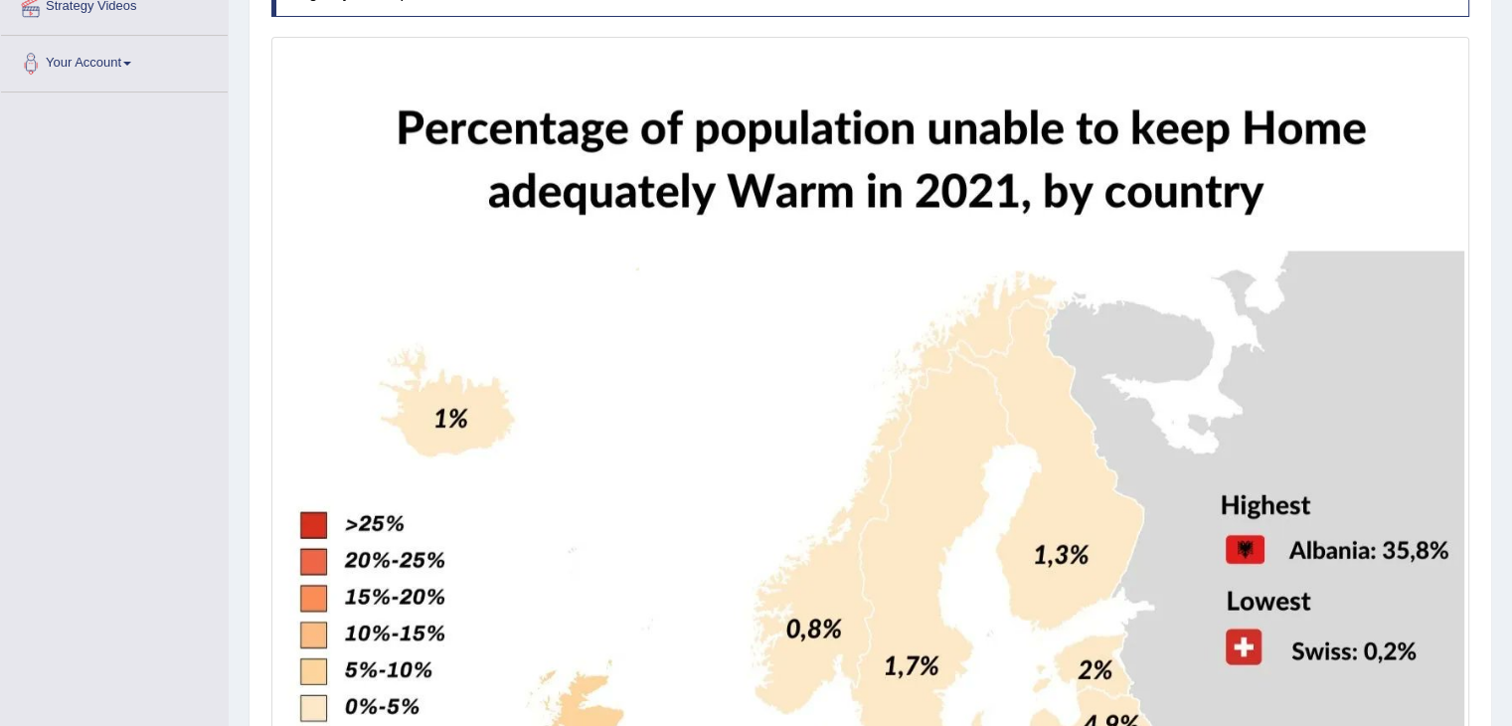
scroll to position [258, 0]
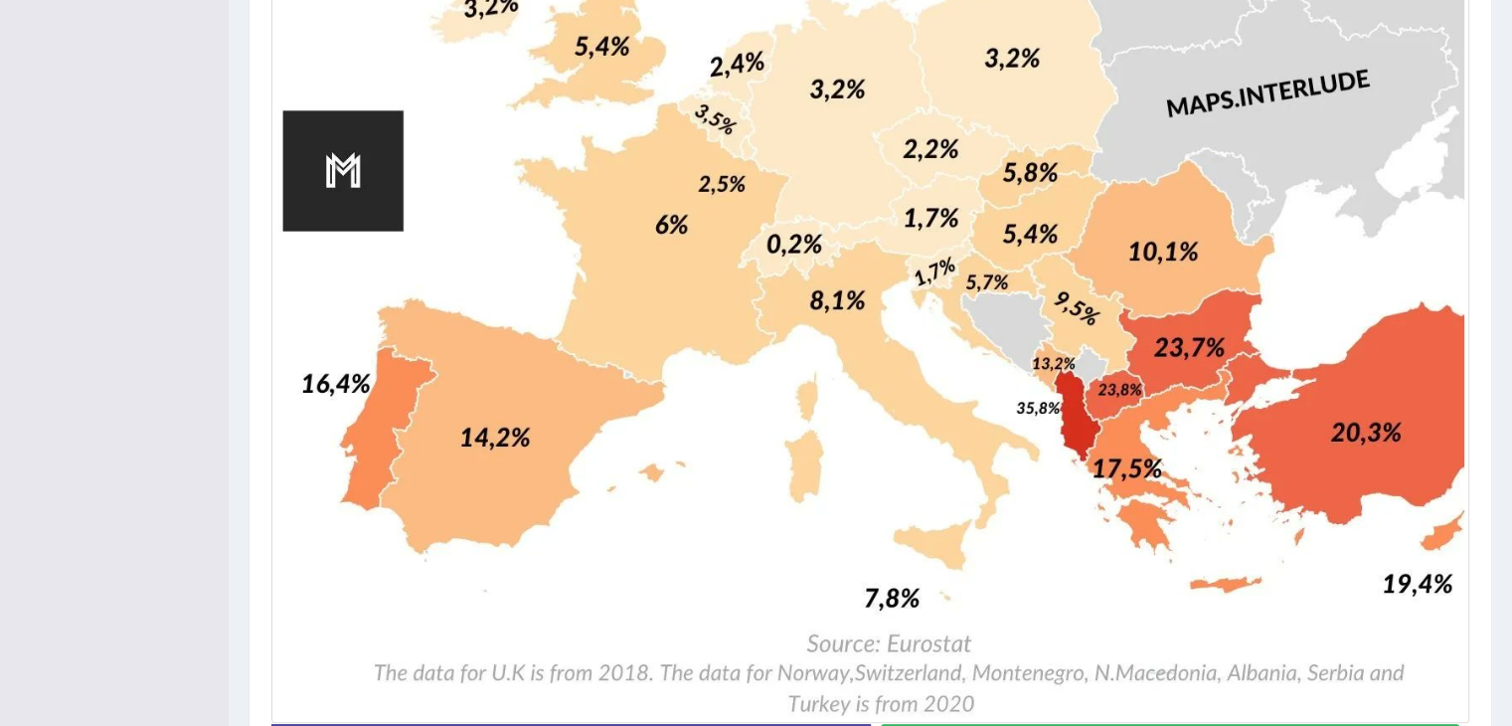
scroll to position [1383, 0]
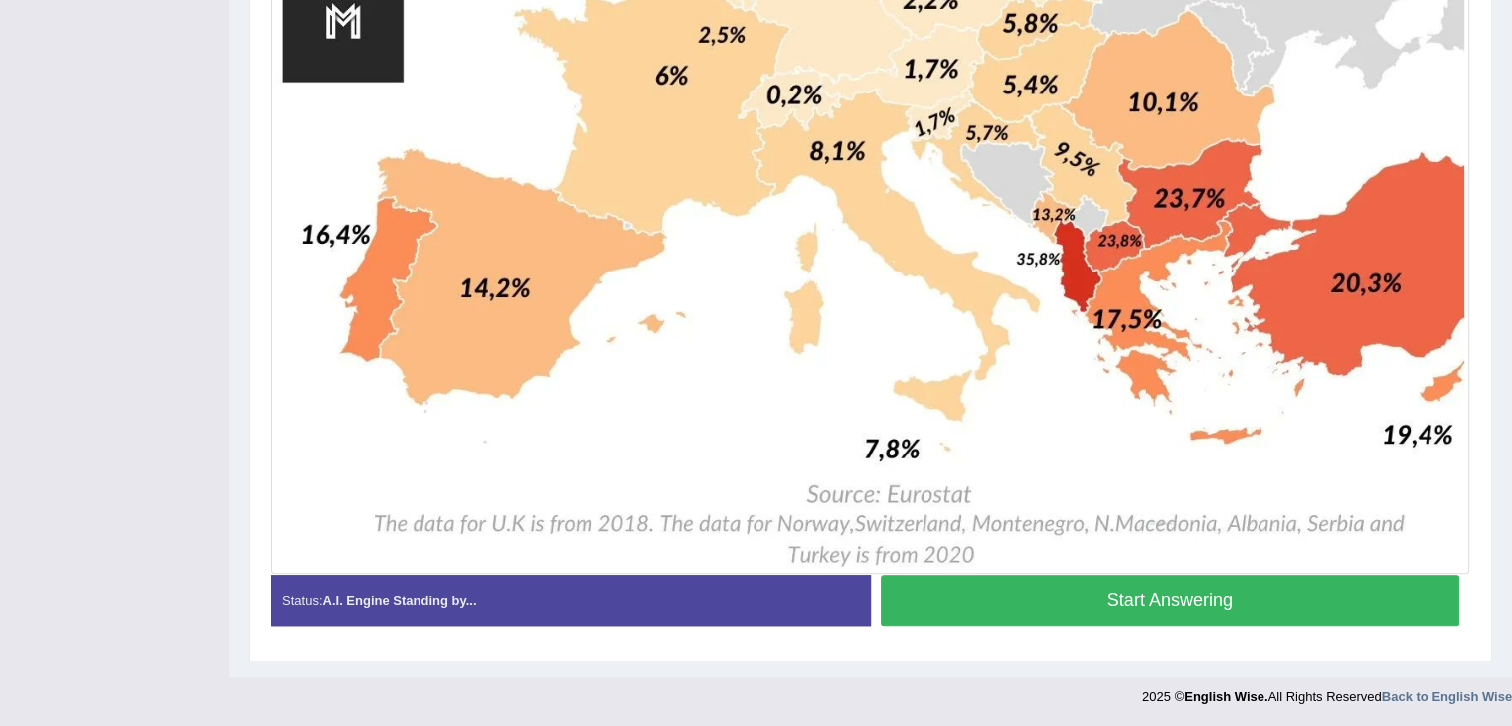
click at [1248, 624] on div "Start Answering" at bounding box center [1170, 602] width 599 height 56
click at [1284, 598] on button "Start Answering" at bounding box center [1170, 599] width 579 height 51
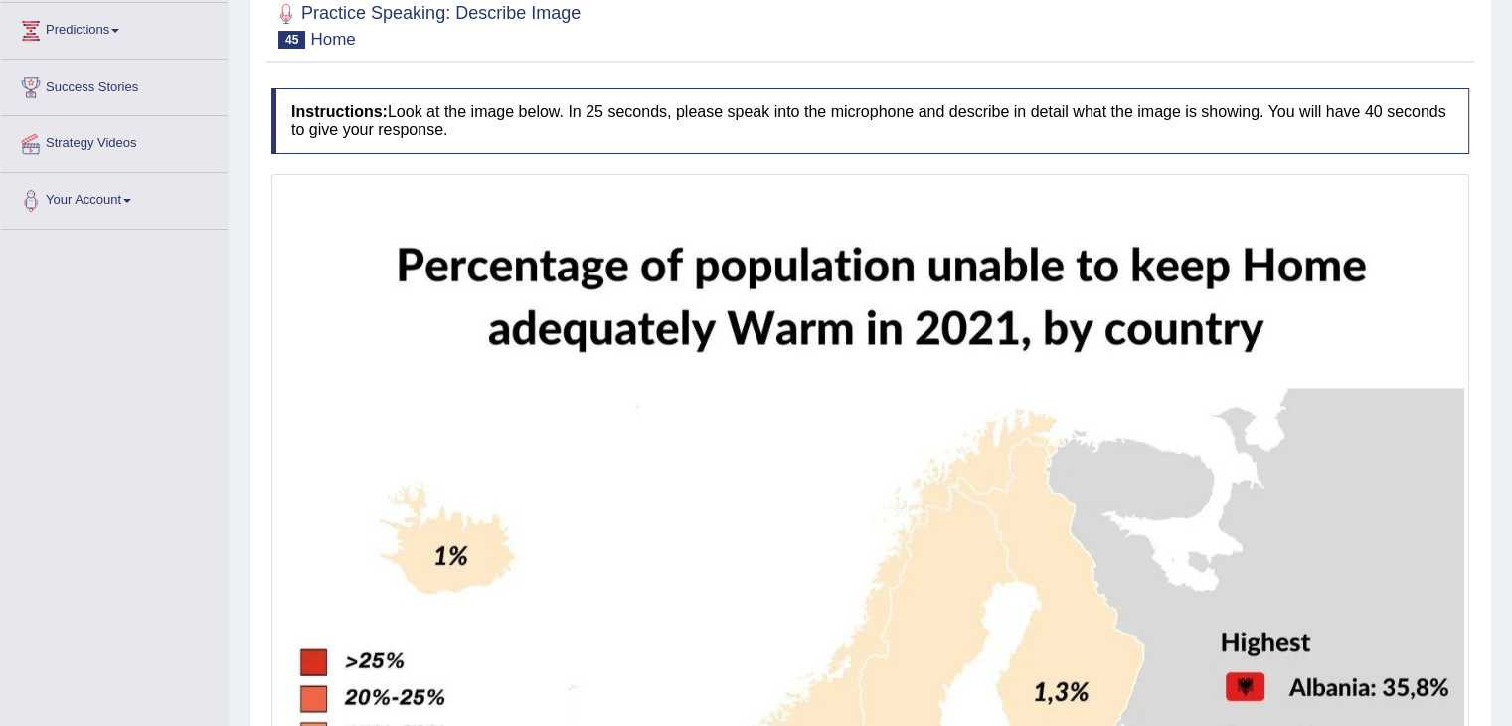
scroll to position [492, 0]
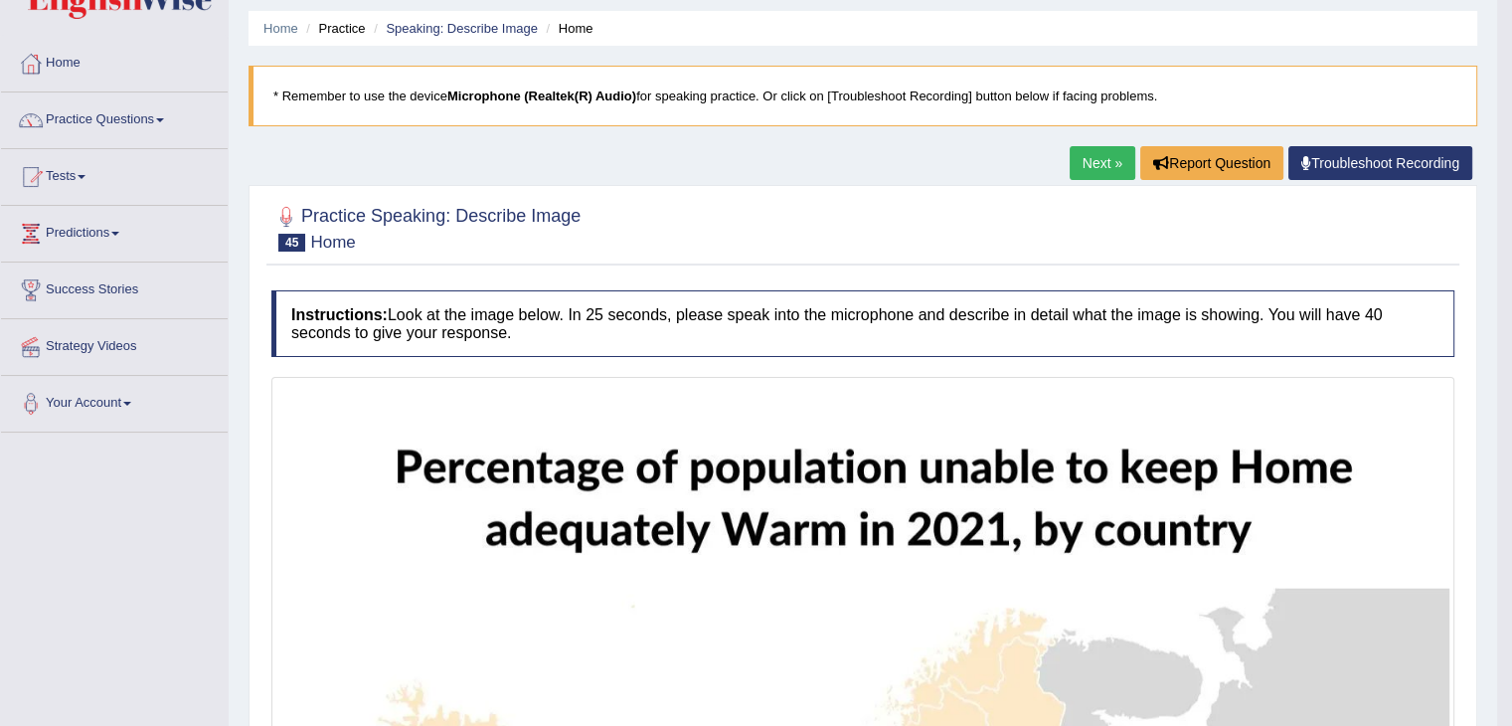
scroll to position [0, 0]
